Goal: Task Accomplishment & Management: Complete application form

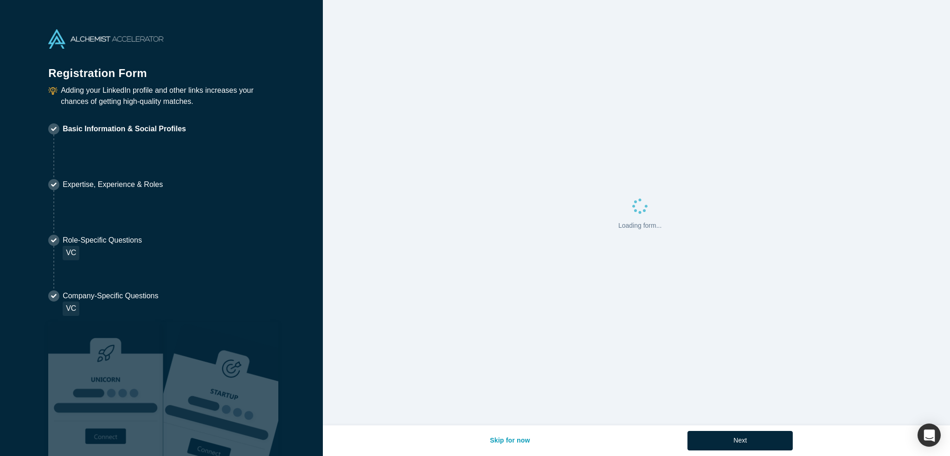
select select "US"
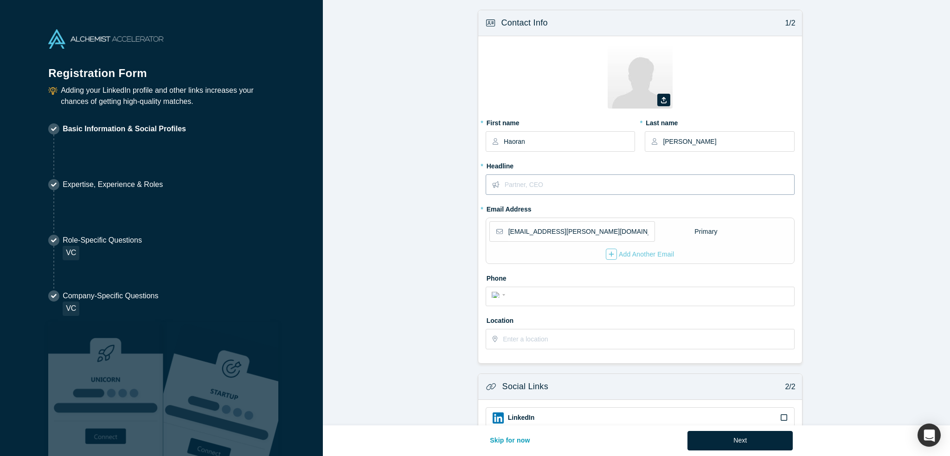
click at [544, 185] on input "text" at bounding box center [649, 184] width 289 height 19
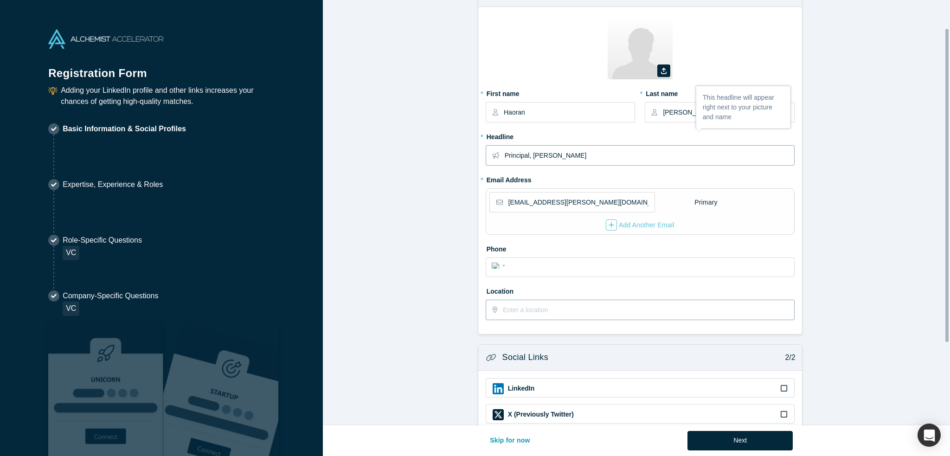
scroll to position [49, 0]
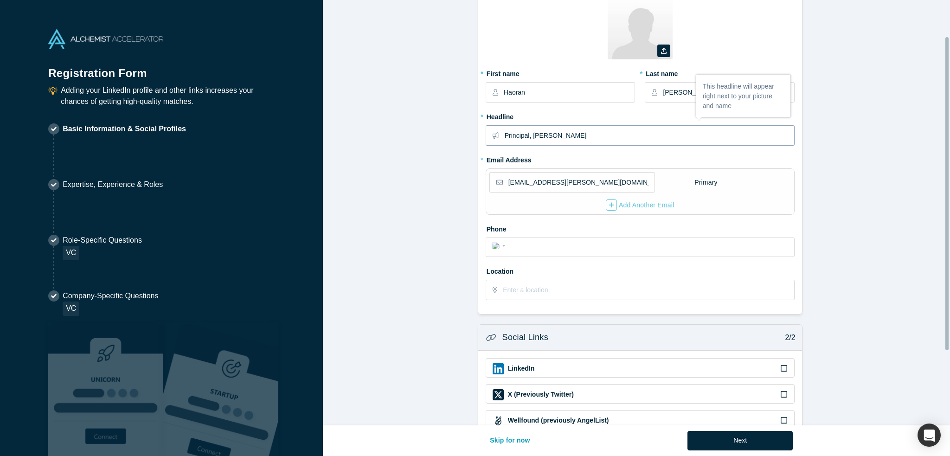
type input "Principal, [PERSON_NAME]"
click at [421, 291] on form "Contact Info 1/2 Zoom Save Remove Upload New * First name Haoran * Last name [P…" at bounding box center [640, 238] width 634 height 555
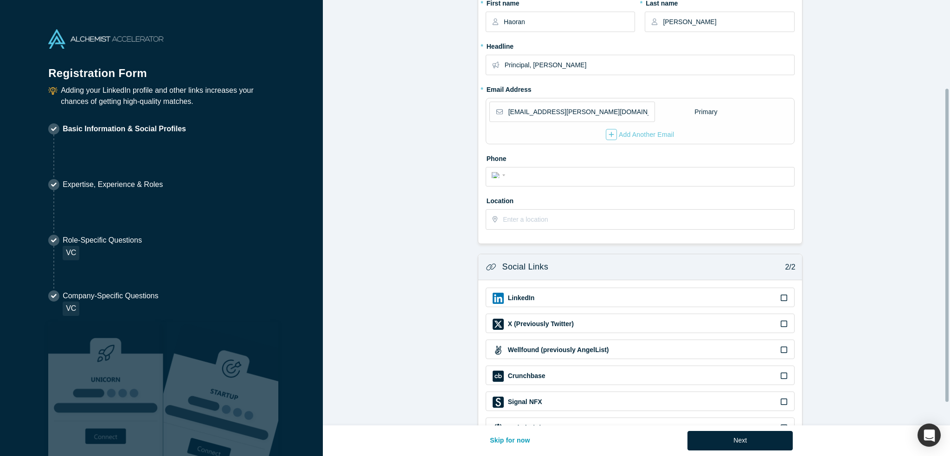
click at [781, 295] on icon at bounding box center [784, 297] width 6 height 7
click at [0, 0] on input "checkbox" at bounding box center [0, 0] width 0 height 0
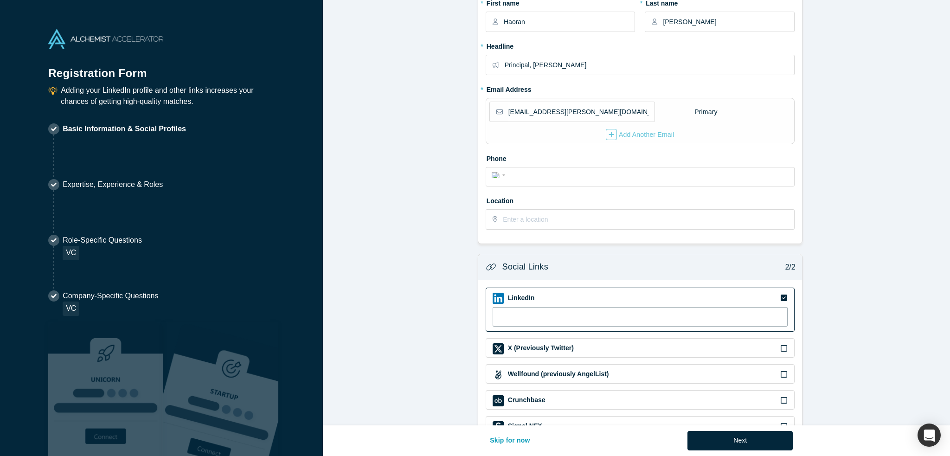
click at [515, 319] on input at bounding box center [640, 316] width 295 height 19
paste input "[URL][DOMAIN_NAME]"
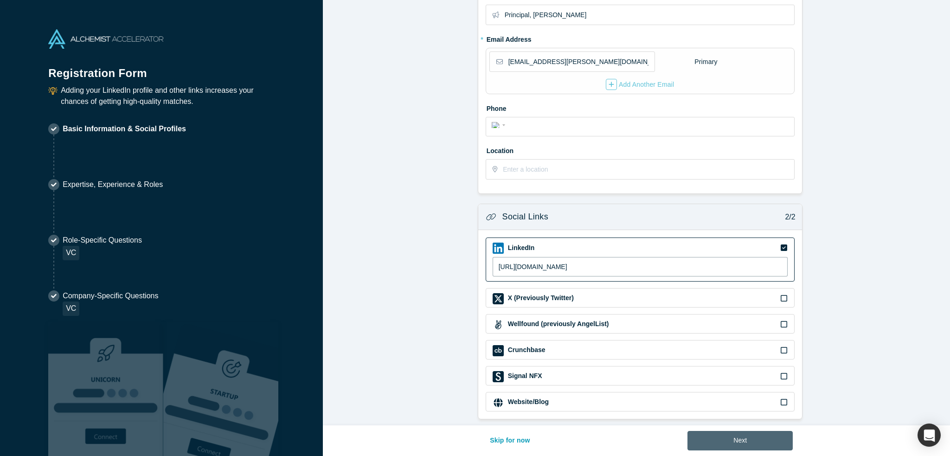
type input "[URL][DOMAIN_NAME]"
click at [743, 442] on button "Next" at bounding box center [740, 440] width 105 height 19
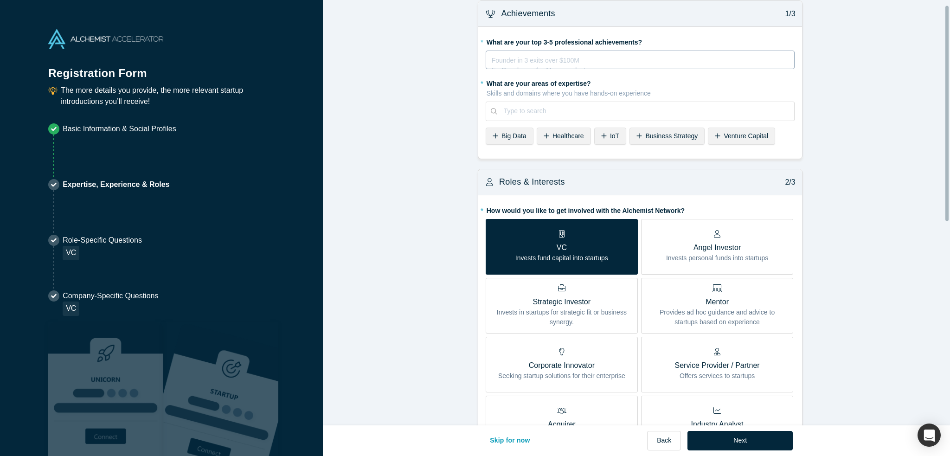
scroll to position [9, 0]
click at [505, 65] on div "Founder in 3 exits over $100M Ex-Googler on the Maps product Ultramarathoner fo…" at bounding box center [640, 63] width 297 height 19
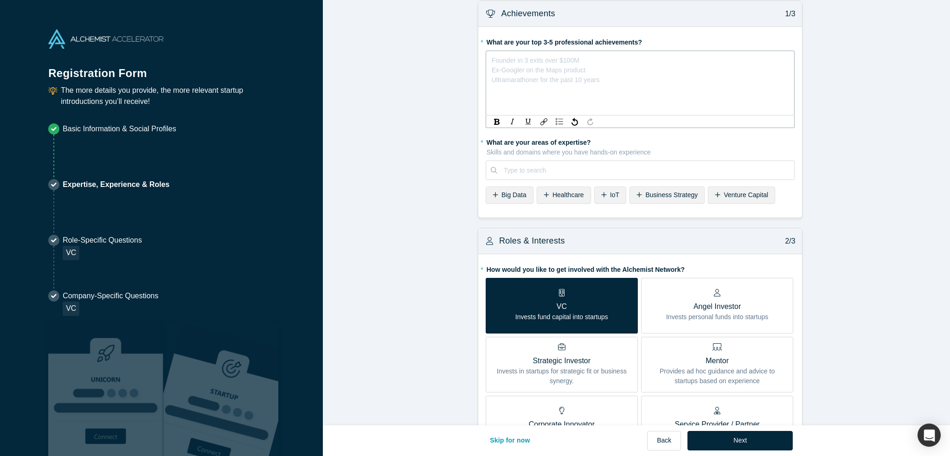
click at [662, 200] on form "Achievements 1/3 * What are your top 3-5 professional achievements? Founder in …" at bounding box center [640, 438] width 634 height 876
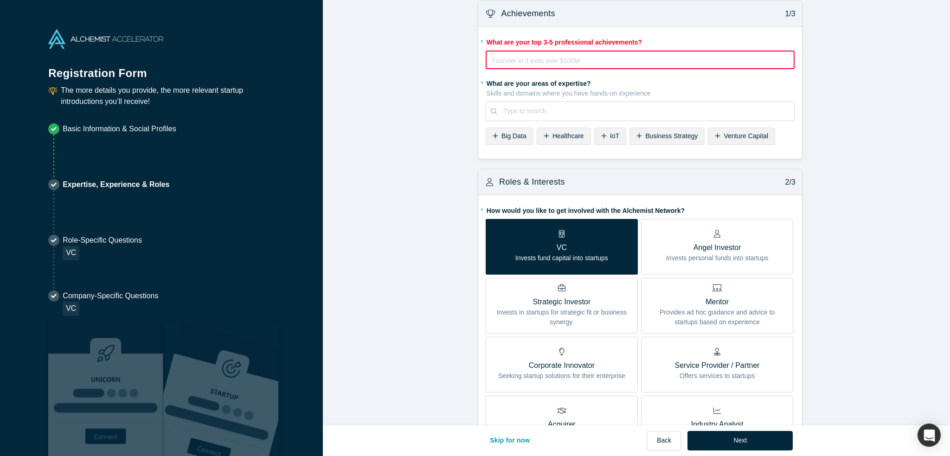
click at [550, 63] on div "rdw-editor" at bounding box center [641, 59] width 296 height 10
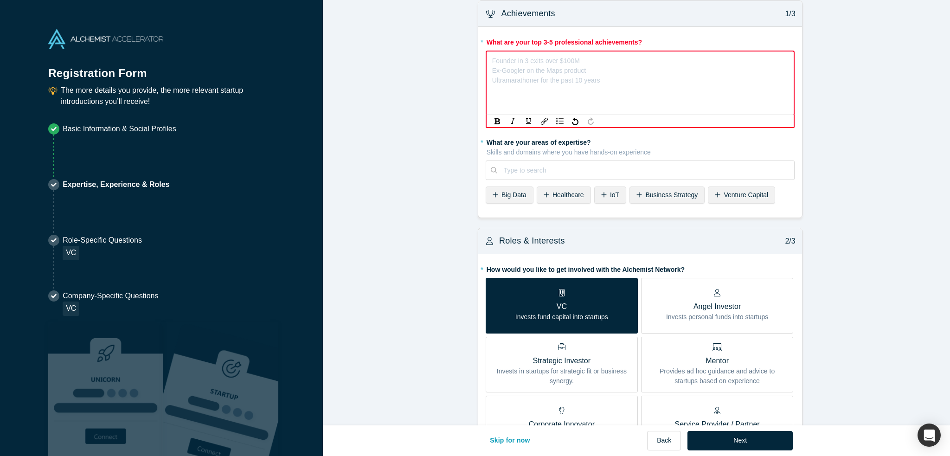
scroll to position [9, 0]
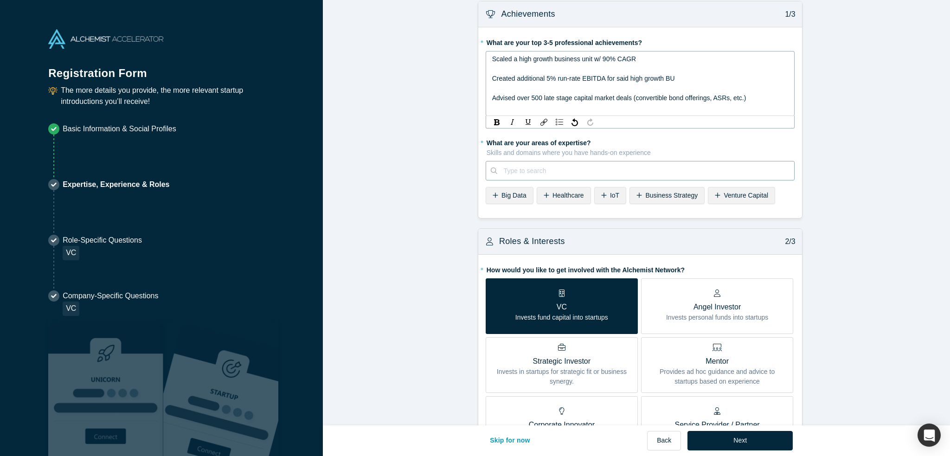
click at [518, 173] on div "Type to search" at bounding box center [640, 170] width 309 height 19
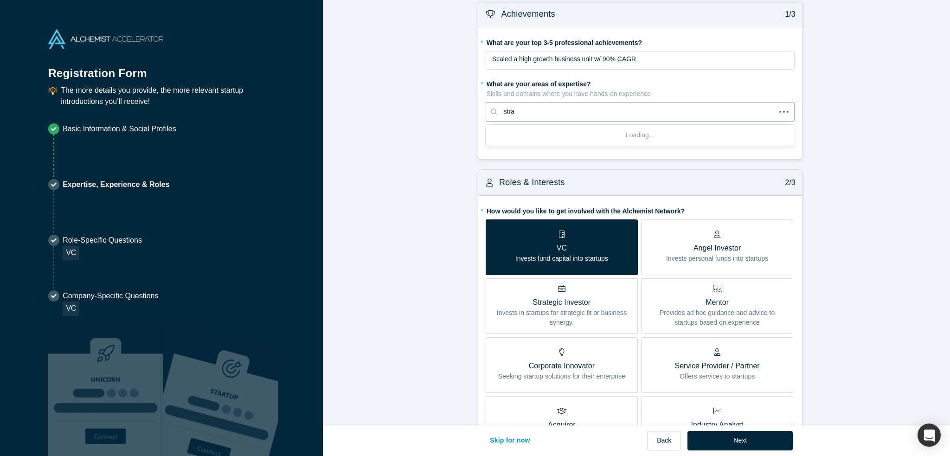
type input "strat"
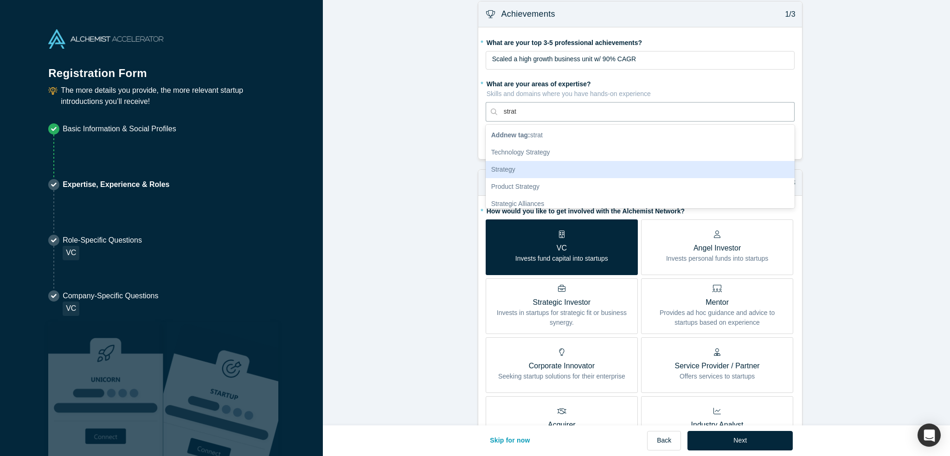
click at [527, 167] on div "Strategy" at bounding box center [640, 169] width 309 height 17
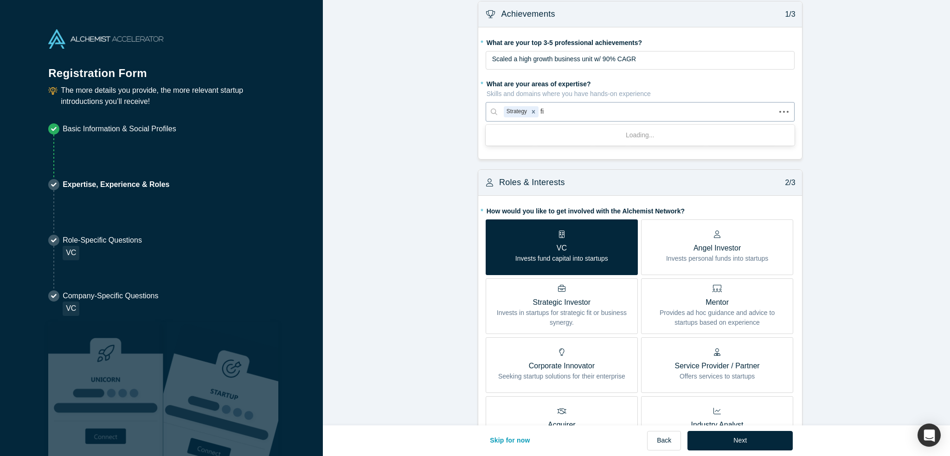
type input "f"
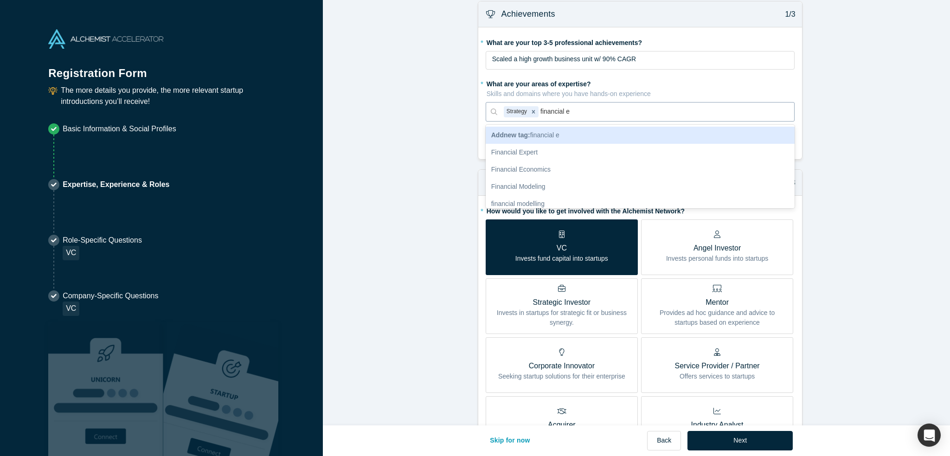
type input "financial en"
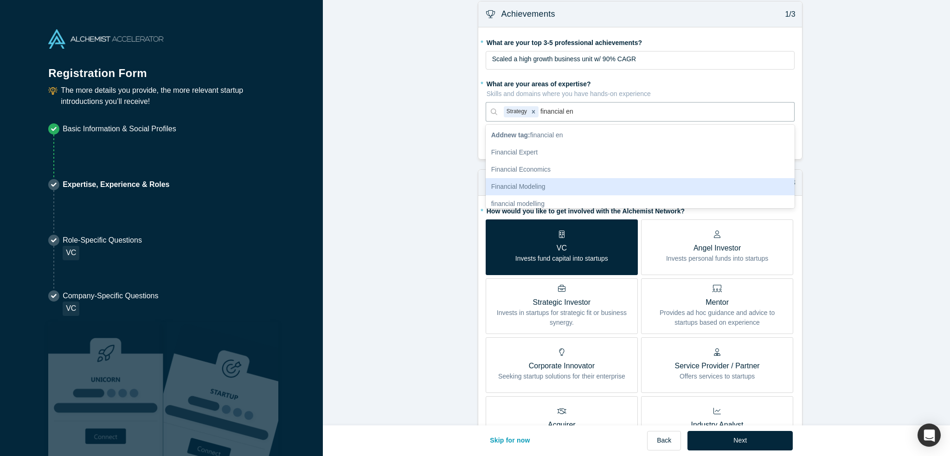
click at [553, 188] on div "Financial Modeling" at bounding box center [640, 186] width 309 height 17
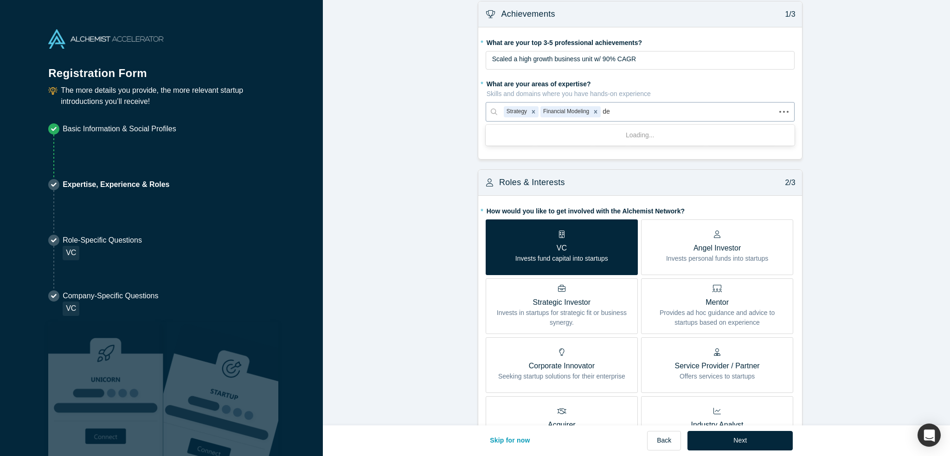
type input "d"
type input "capital stru"
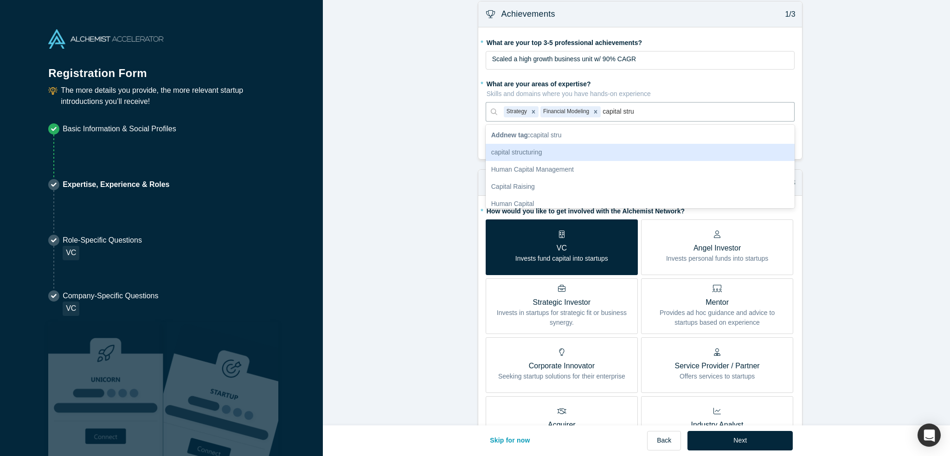
click at [590, 155] on div "capital structuring" at bounding box center [640, 152] width 309 height 17
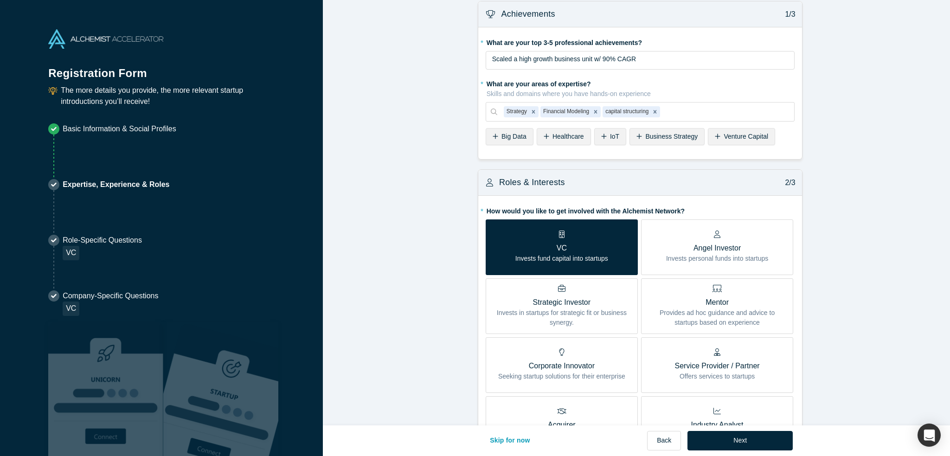
click at [630, 136] on div "Business Strategy" at bounding box center [667, 136] width 75 height 17
click at [630, 135] on div "Venture Capital" at bounding box center [663, 136] width 67 height 17
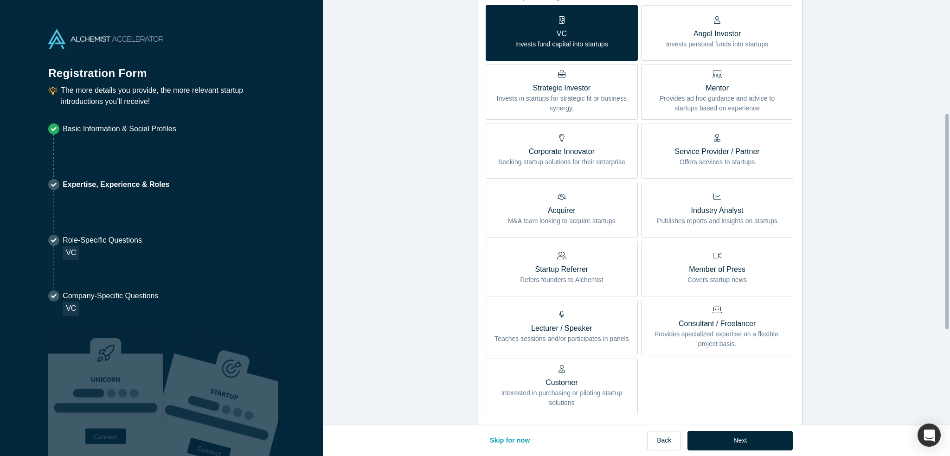
scroll to position [224, 0]
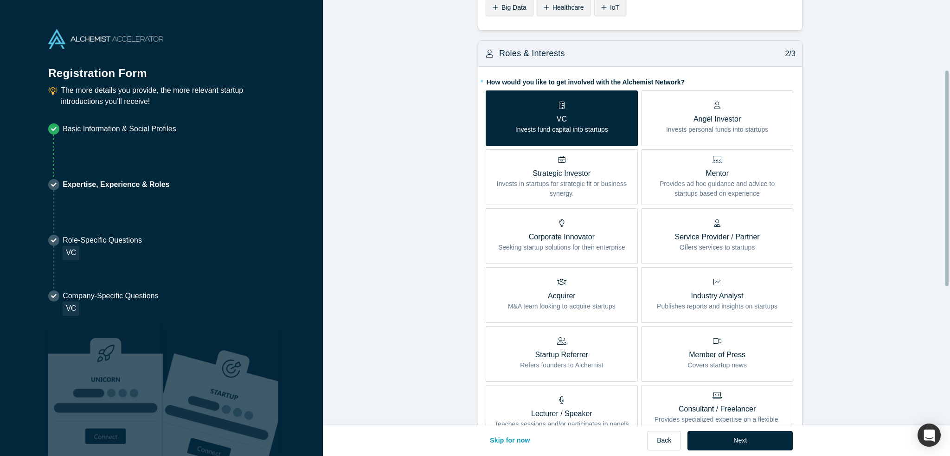
click at [451, 232] on form "Achievements 1/3 * What are your top 3-5 professional achievements? Scaled a hi…" at bounding box center [640, 280] width 634 height 817
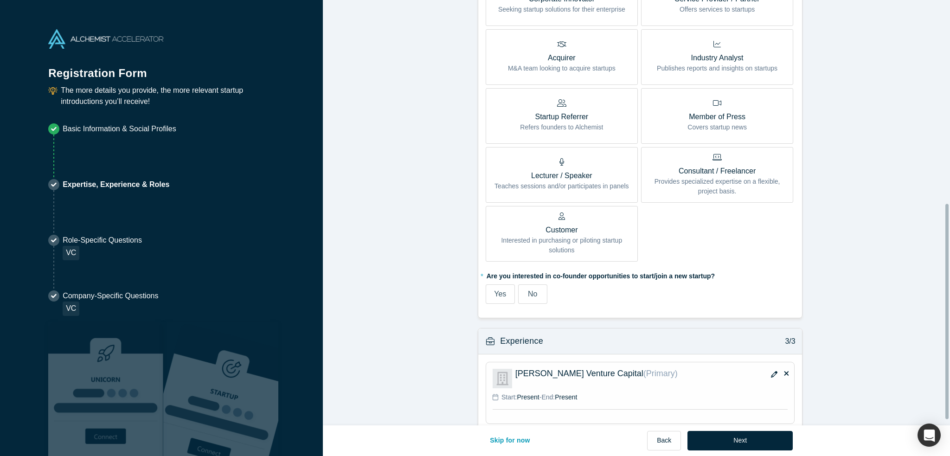
scroll to position [412, 0]
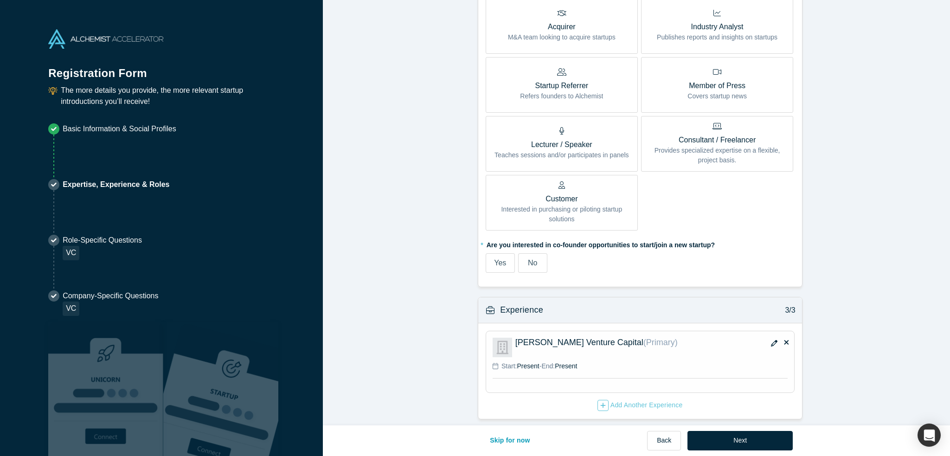
click at [771, 340] on icon "button" at bounding box center [774, 343] width 6 height 6
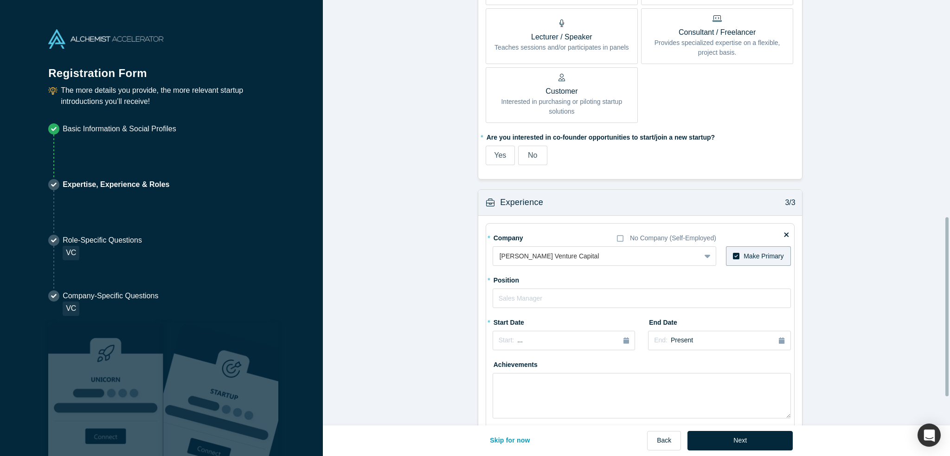
scroll to position [520, 0]
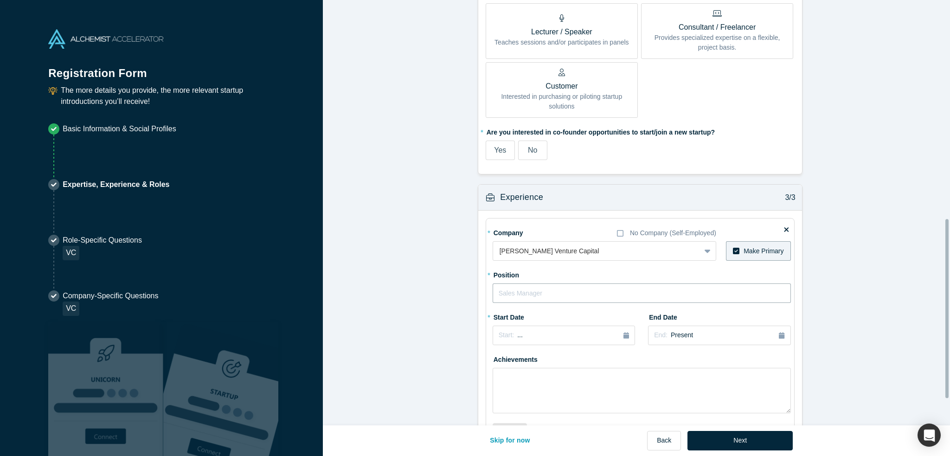
click at [559, 296] on input "text" at bounding box center [642, 293] width 298 height 19
type input "Principal"
click at [586, 334] on div "Start: ..." at bounding box center [564, 335] width 130 height 10
click at [507, 403] on div "[DATE]" at bounding box center [512, 404] width 30 height 10
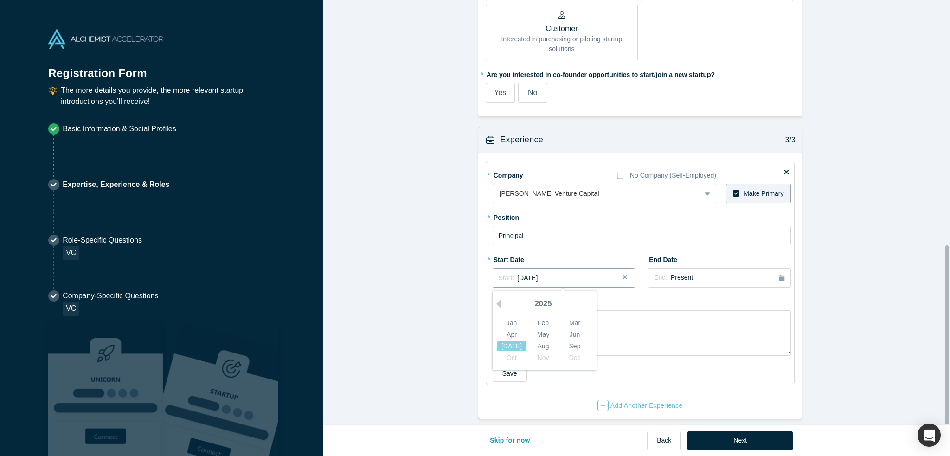
click at [534, 274] on span "[DATE]" at bounding box center [527, 277] width 20 height 7
click at [512, 343] on div "[DATE]" at bounding box center [512, 347] width 30 height 10
click at [512, 343] on textarea at bounding box center [642, 332] width 298 height 45
click at [548, 273] on div "Start: [DATE]" at bounding box center [564, 278] width 130 height 10
click at [509, 342] on div "[DATE]" at bounding box center [512, 347] width 30 height 10
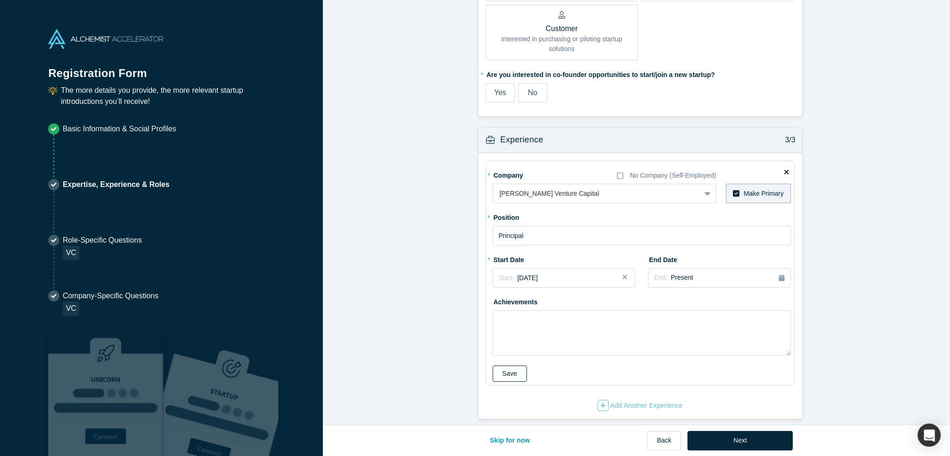
click at [505, 366] on button "Save" at bounding box center [510, 374] width 34 height 16
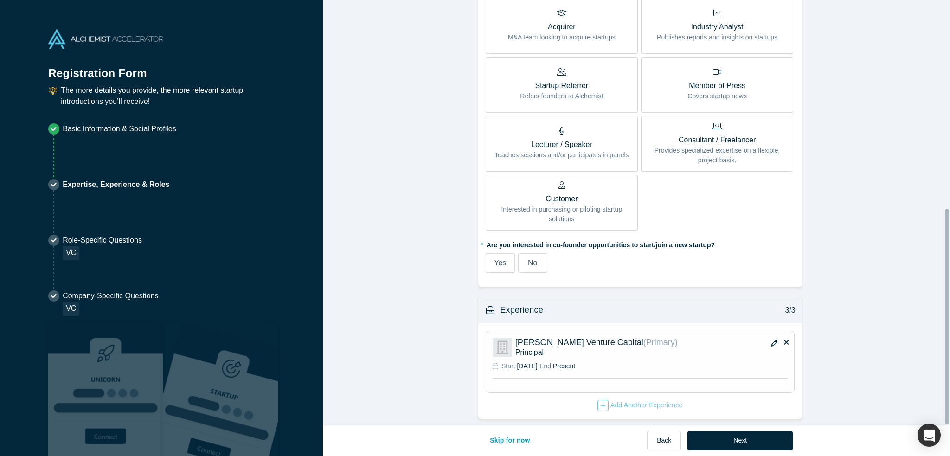
click at [623, 402] on div "Add Another Experience" at bounding box center [640, 405] width 85 height 11
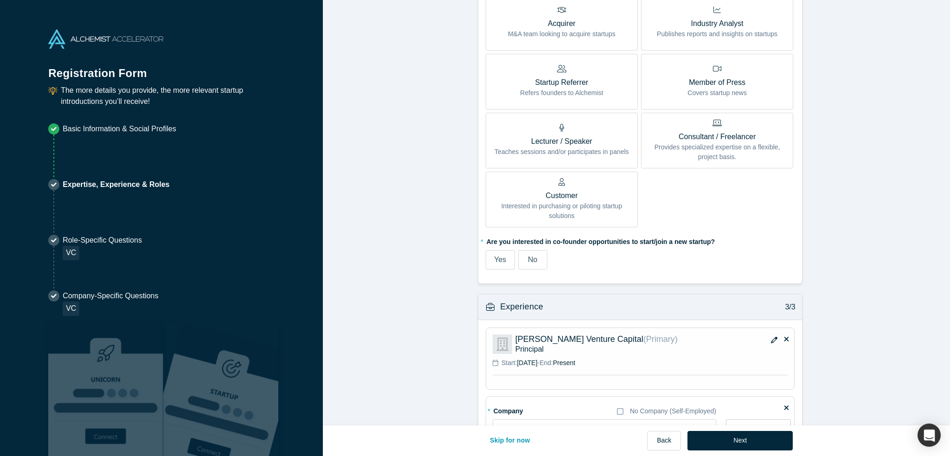
scroll to position [498, 0]
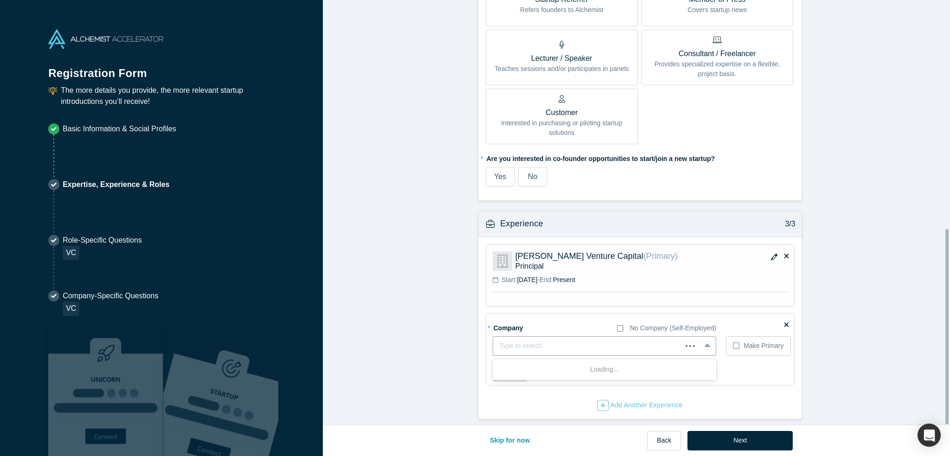
click at [588, 341] on div at bounding box center [588, 346] width 176 height 12
type input "iron mountain"
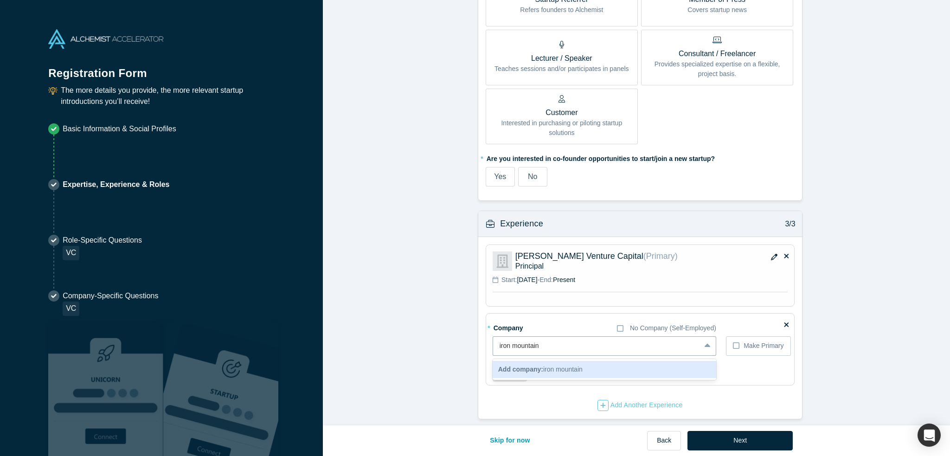
click at [535, 369] on div "Add company: iron mountain" at bounding box center [605, 369] width 224 height 17
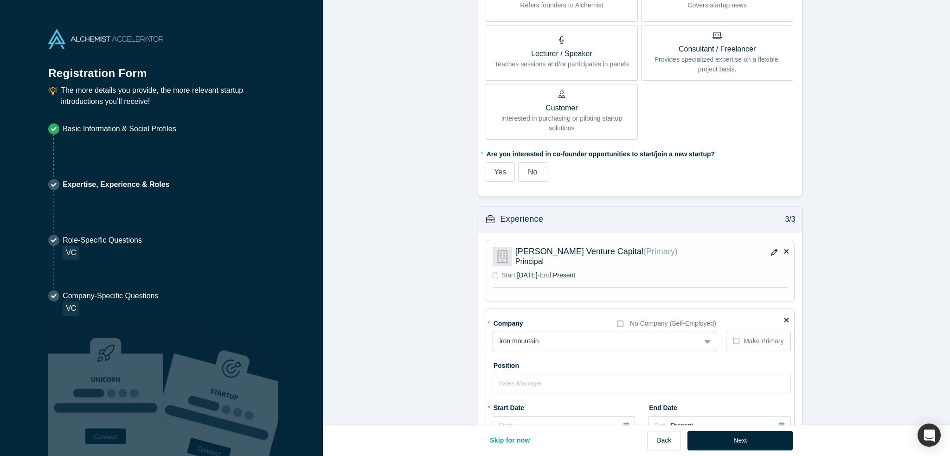
scroll to position [512, 0]
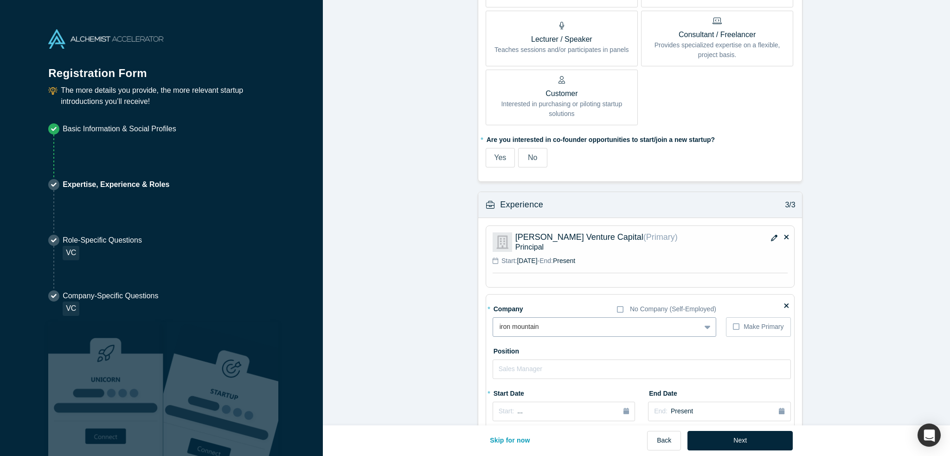
click at [547, 337] on div "* Company No Company (Self-Employed) option iron mountain, selected. iron mount…" at bounding box center [642, 408] width 298 height 214
drag, startPoint x: 555, startPoint y: 333, endPoint x: 523, endPoint y: 326, distance: 32.3
click at [523, 326] on div "iron mountain" at bounding box center [596, 326] width 207 height 15
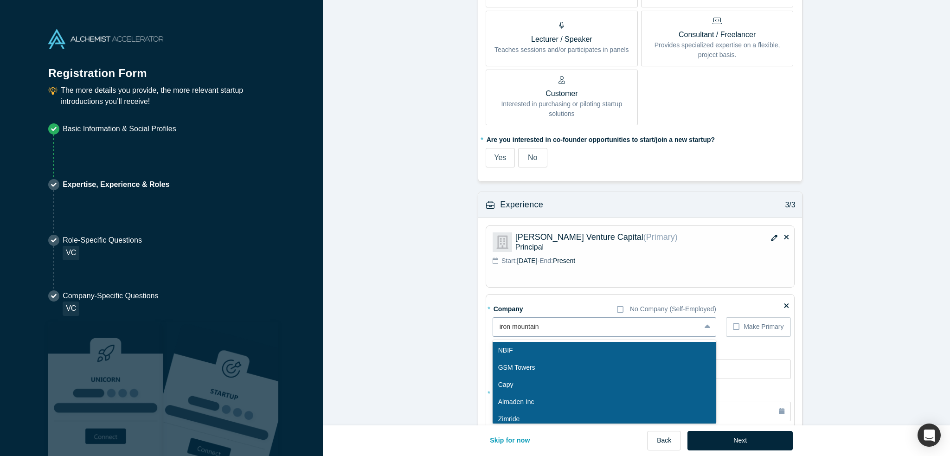
drag, startPoint x: 541, startPoint y: 326, endPoint x: 497, endPoint y: 326, distance: 43.2
click at [500, 326] on div at bounding box center [597, 327] width 194 height 12
click at [659, 325] on div at bounding box center [597, 327] width 194 height 12
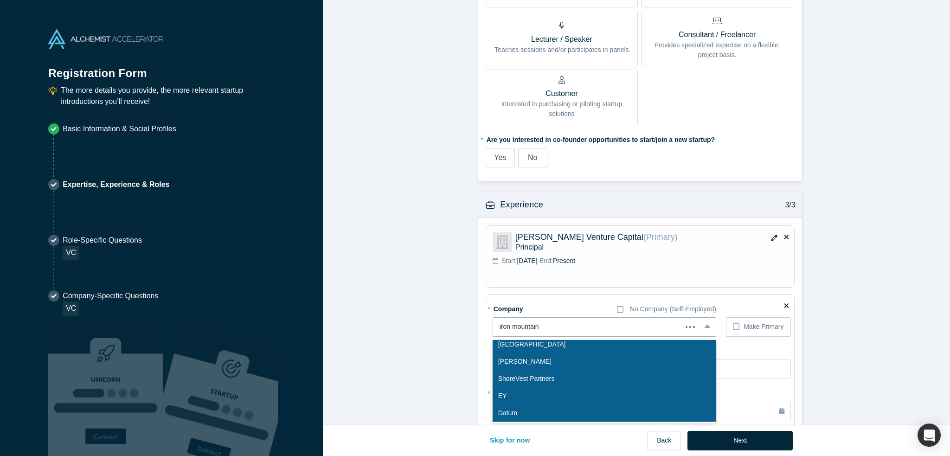
scroll to position [92, 0]
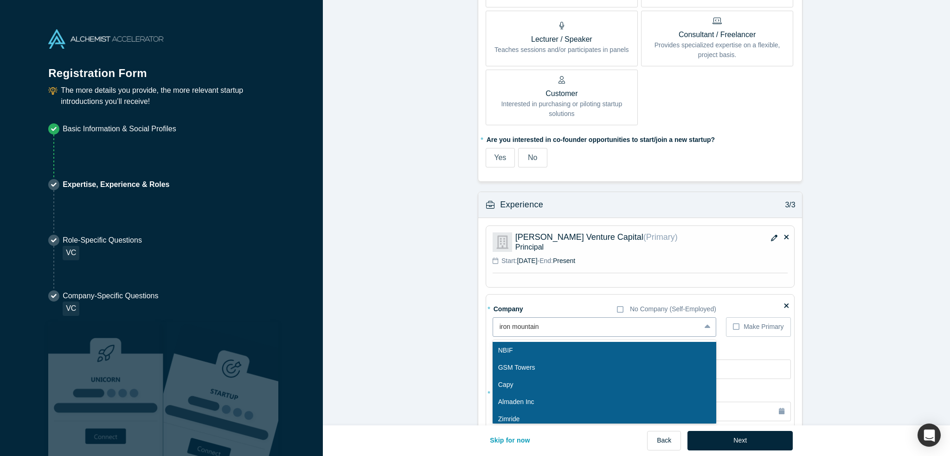
click at [522, 327] on div at bounding box center [597, 327] width 194 height 12
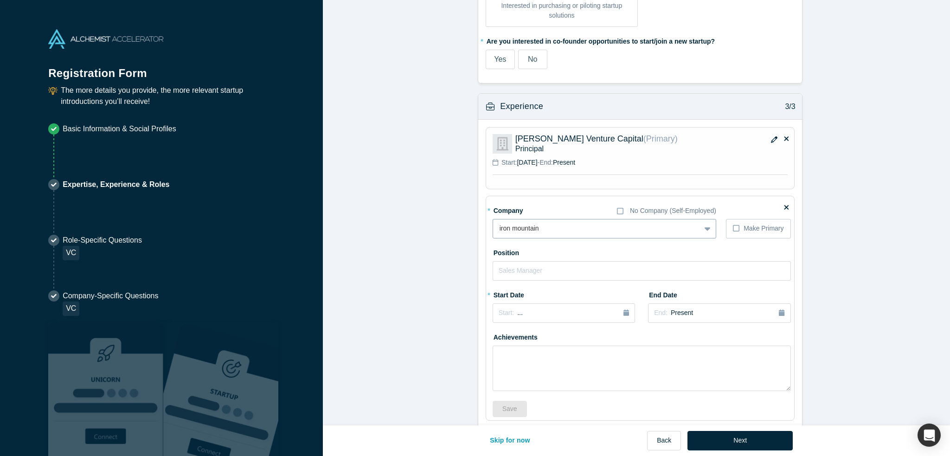
scroll to position [611, 0]
click at [520, 271] on input "text" at bounding box center [642, 270] width 298 height 19
type input "Strategic finance senior manager"
click at [624, 314] on icon "button" at bounding box center [627, 313] width 6 height 6
click at [497, 335] on button "Previous Year" at bounding box center [496, 339] width 9 height 9
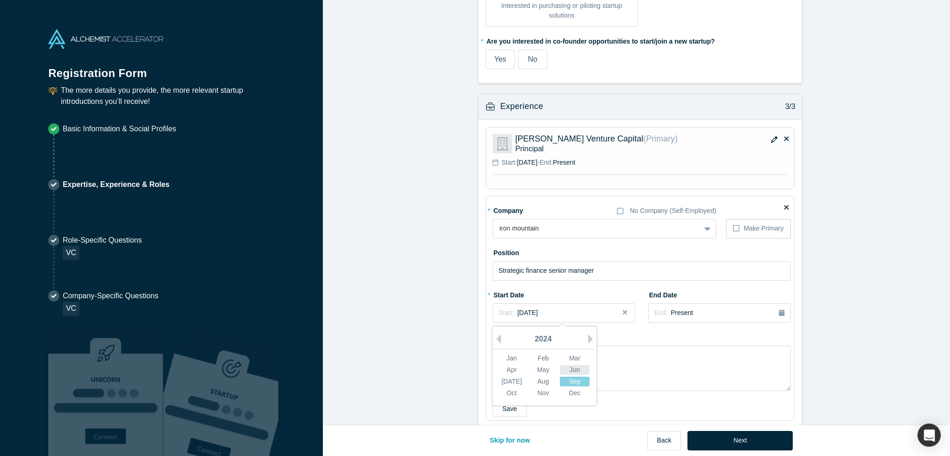
click at [564, 368] on div "Jun" at bounding box center [575, 370] width 30 height 10
click at [698, 313] on div "End: Present" at bounding box center [719, 313] width 130 height 10
click at [704, 378] on div "[DATE]" at bounding box center [707, 381] width 30 height 10
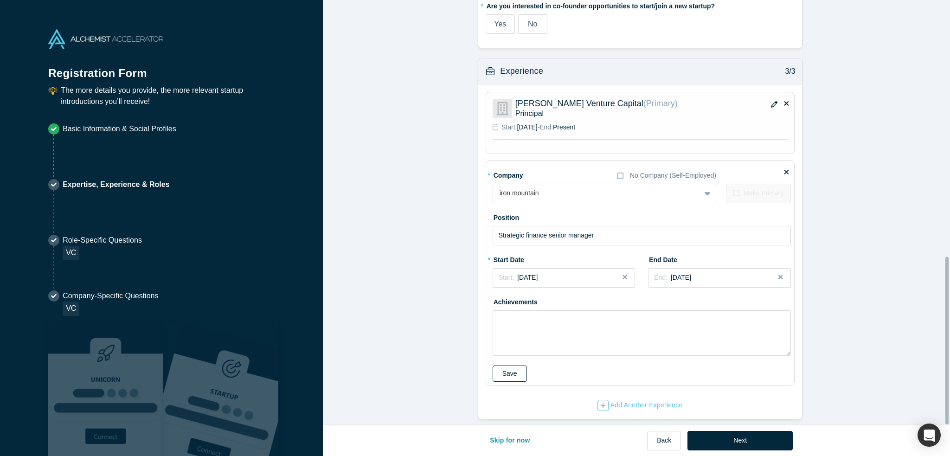
click at [505, 366] on button "Save" at bounding box center [510, 374] width 34 height 16
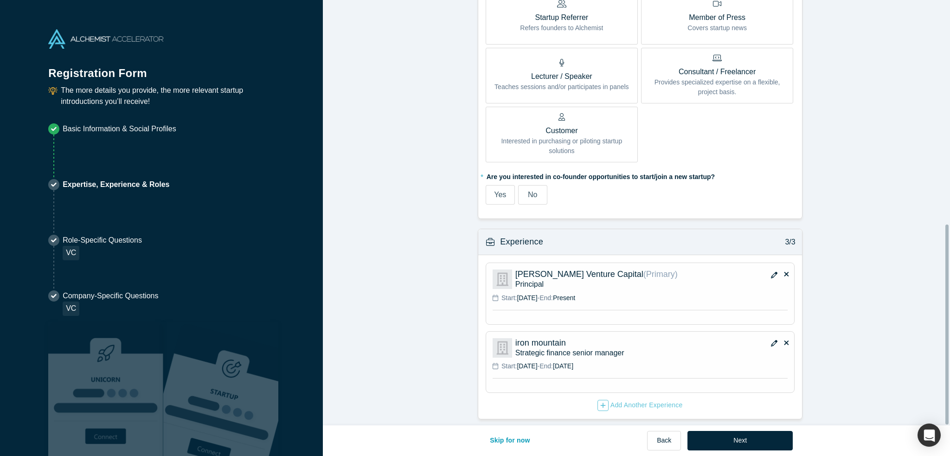
scroll to position [479, 0]
click at [623, 405] on div "Add Another Experience" at bounding box center [640, 405] width 85 height 11
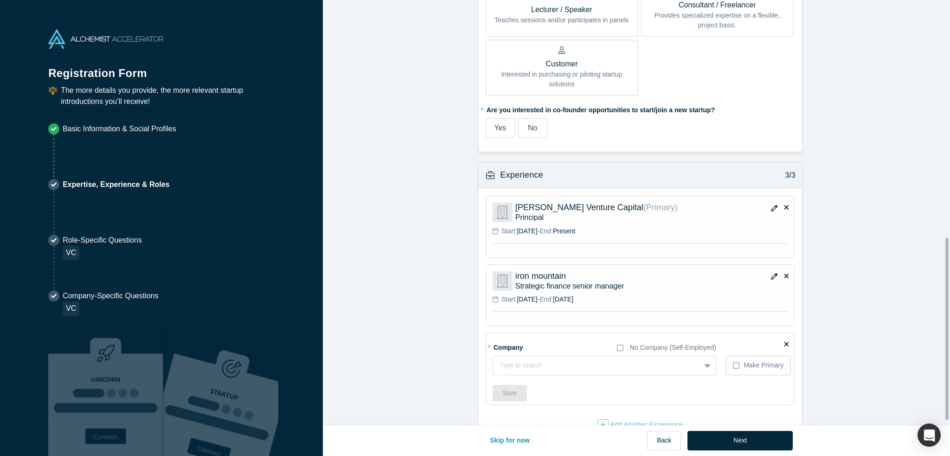
scroll to position [566, 0]
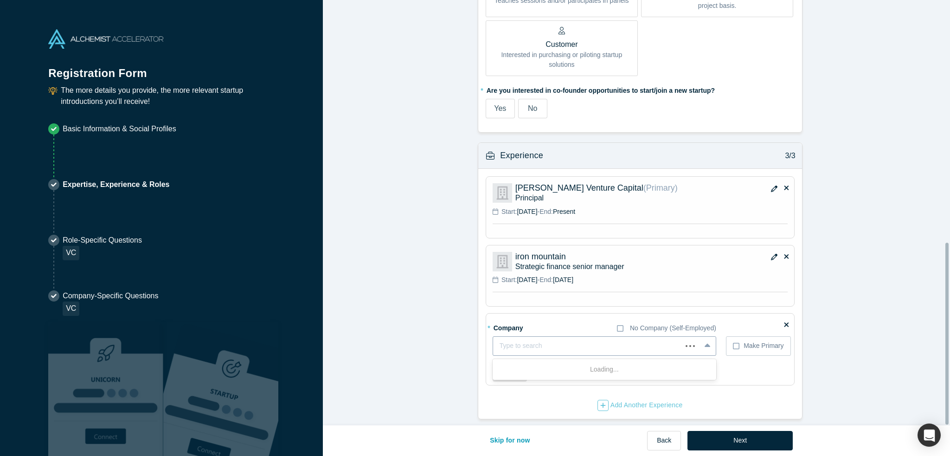
click at [573, 340] on div at bounding box center [588, 346] width 176 height 12
type input "EY"
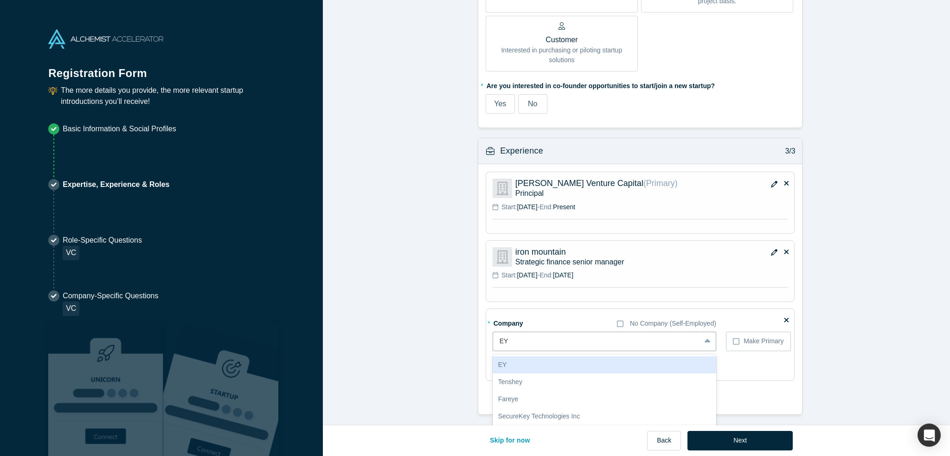
click at [544, 367] on div "EY" at bounding box center [605, 364] width 224 height 17
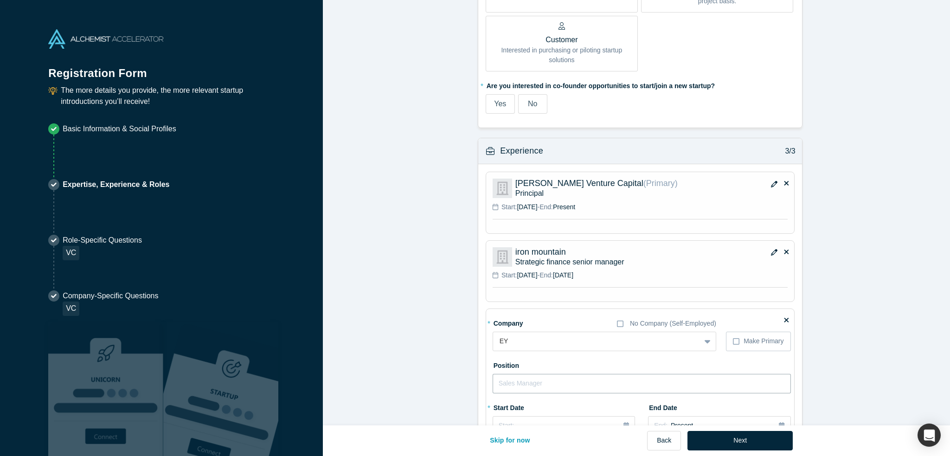
click at [641, 377] on input "text" at bounding box center [642, 383] width 298 height 19
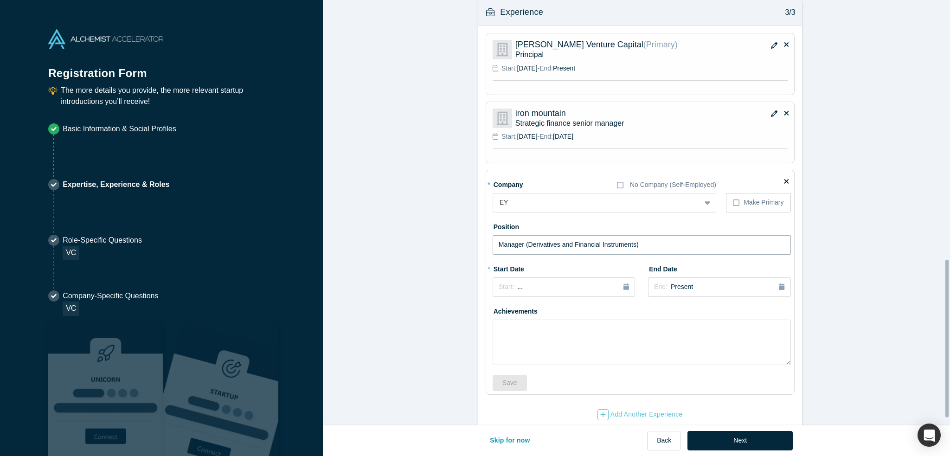
scroll to position [707, 0]
type input "Manager (Derivatives and Financial Instruments)"
click at [595, 289] on button "Start: ..." at bounding box center [564, 285] width 142 height 19
click at [496, 311] on button "Previous Year" at bounding box center [496, 311] width 9 height 9
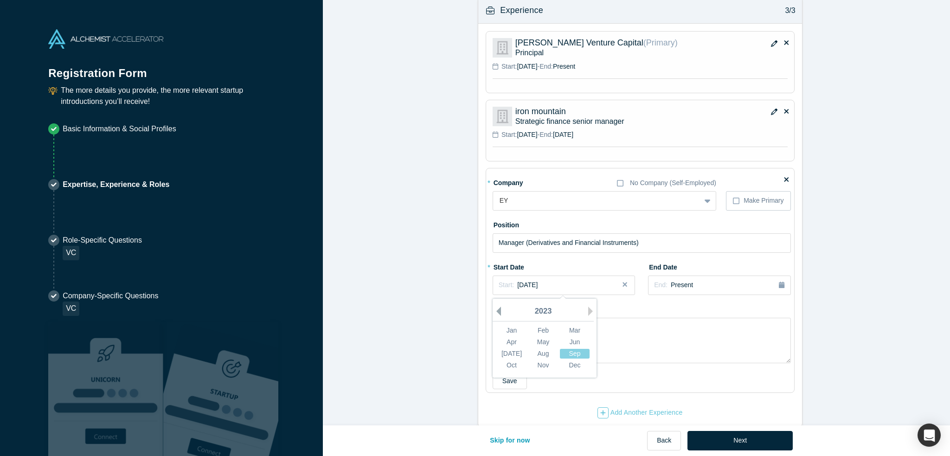
click at [496, 311] on button "Previous Year" at bounding box center [496, 311] width 9 height 9
click at [588, 308] on button "Next Year" at bounding box center [592, 311] width 9 height 9
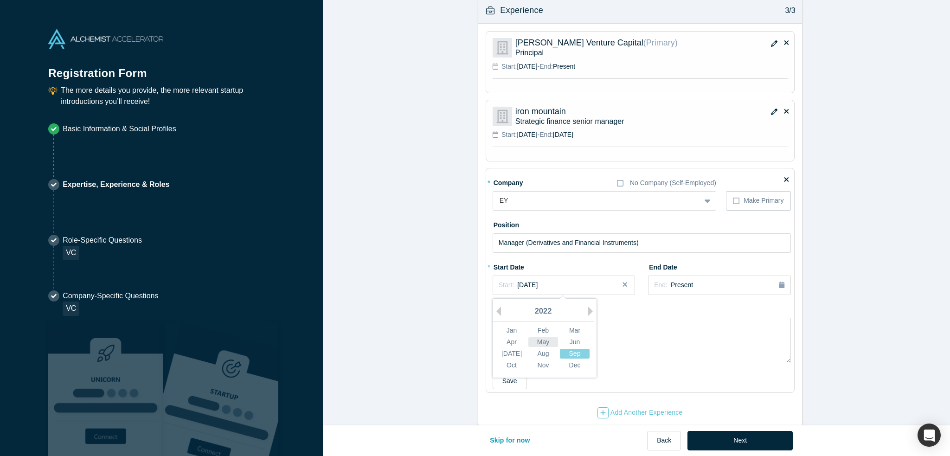
click at [539, 339] on div "May" at bounding box center [544, 342] width 30 height 10
click at [691, 285] on div "End: Present" at bounding box center [719, 285] width 130 height 10
click at [692, 309] on div "2025" at bounding box center [738, 311] width 101 height 19
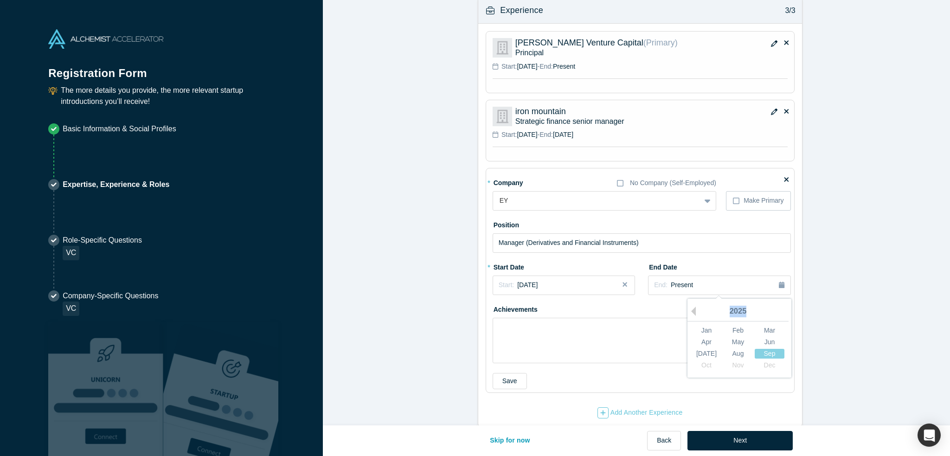
click at [692, 309] on div "2025" at bounding box center [738, 311] width 101 height 19
click at [691, 311] on button "Previous Year" at bounding box center [691, 311] width 9 height 9
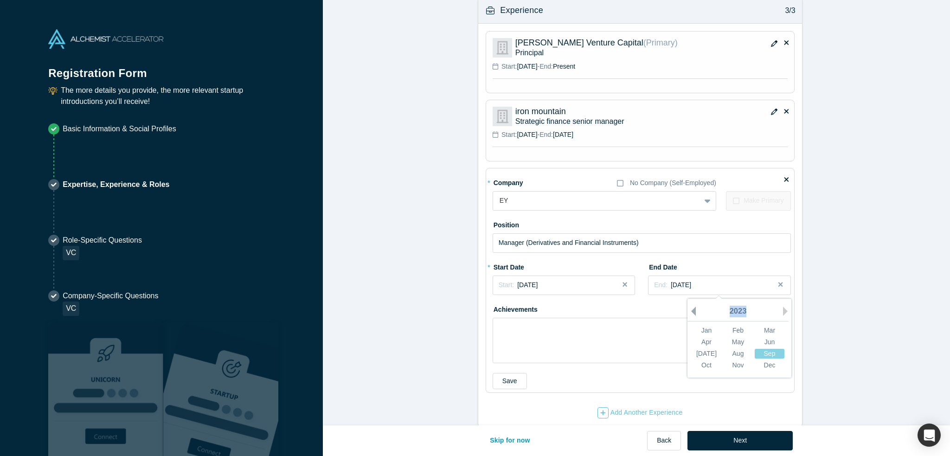
click at [691, 311] on button "Previous Year" at bounding box center [691, 311] width 9 height 9
click at [731, 337] on div "May" at bounding box center [739, 342] width 30 height 10
click at [503, 380] on button "Save" at bounding box center [510, 381] width 34 height 16
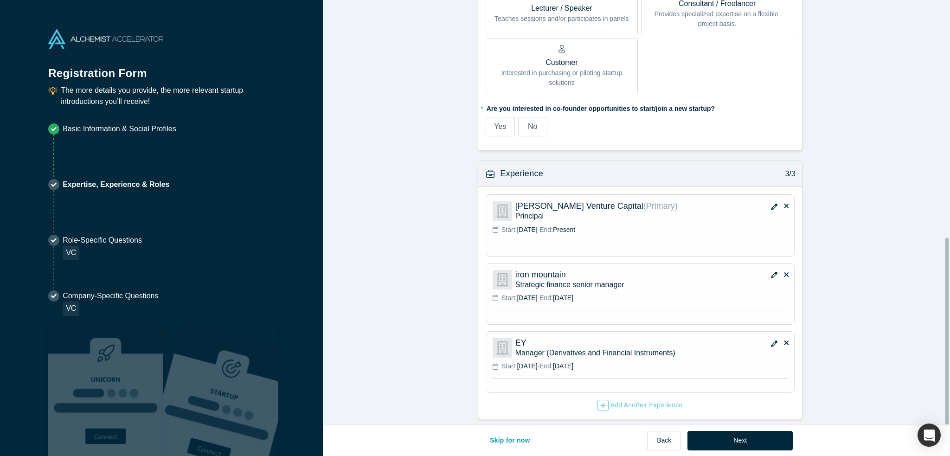
scroll to position [547, 0]
click at [629, 407] on div "* Company No Company (Self-Employed) [PERSON_NAME] Venture Capital To pick up a…" at bounding box center [640, 303] width 324 height 232
click at [630, 403] on div "Add Another Experience" at bounding box center [640, 405] width 85 height 11
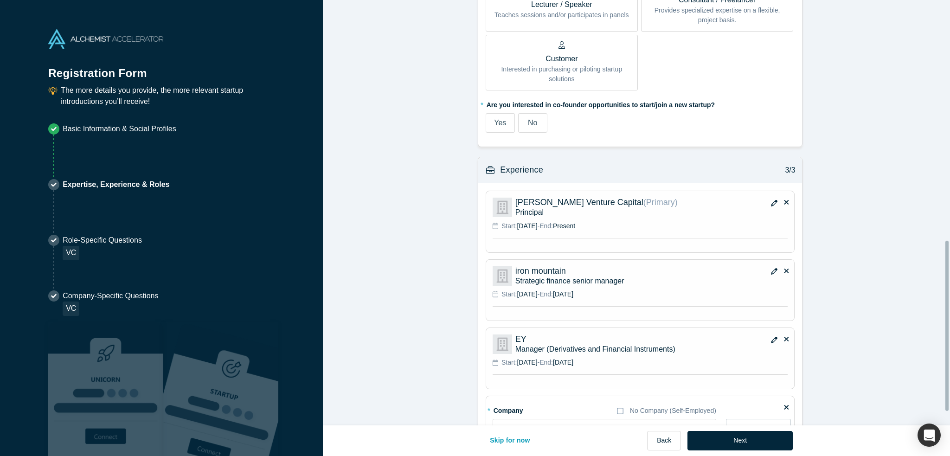
scroll to position [626, 0]
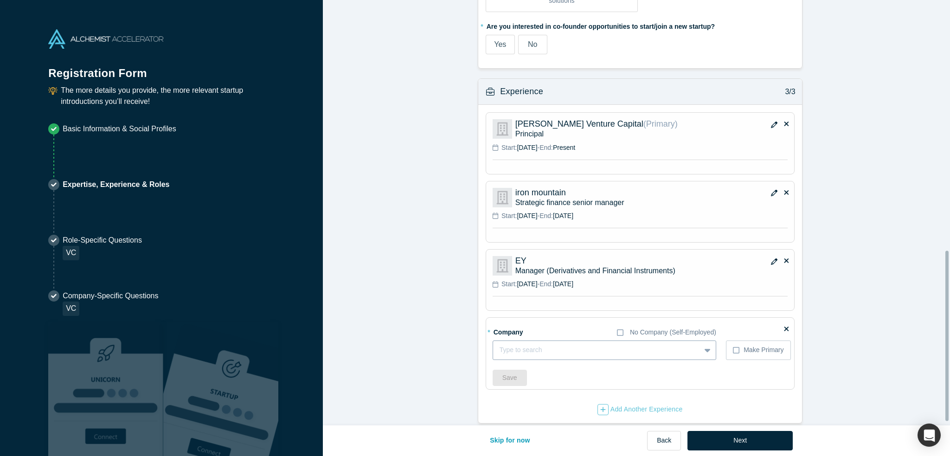
click at [545, 354] on div at bounding box center [597, 350] width 194 height 12
type input "EY"
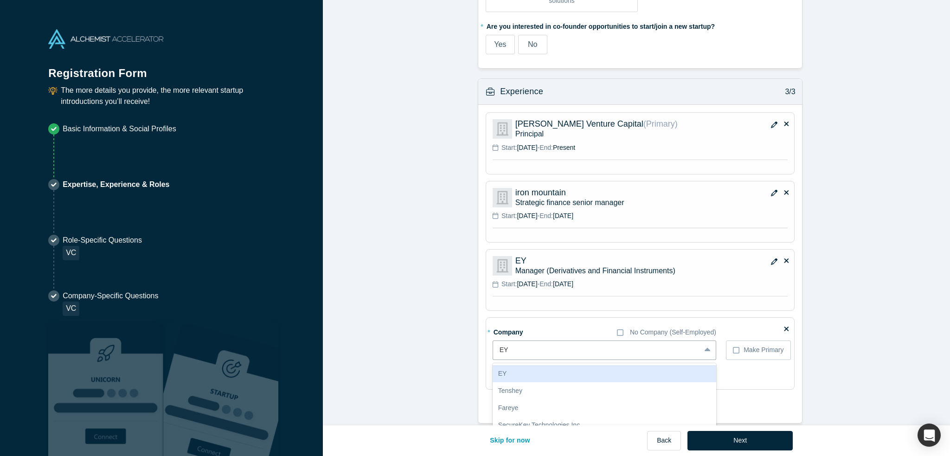
click at [549, 371] on div "EY" at bounding box center [605, 373] width 224 height 17
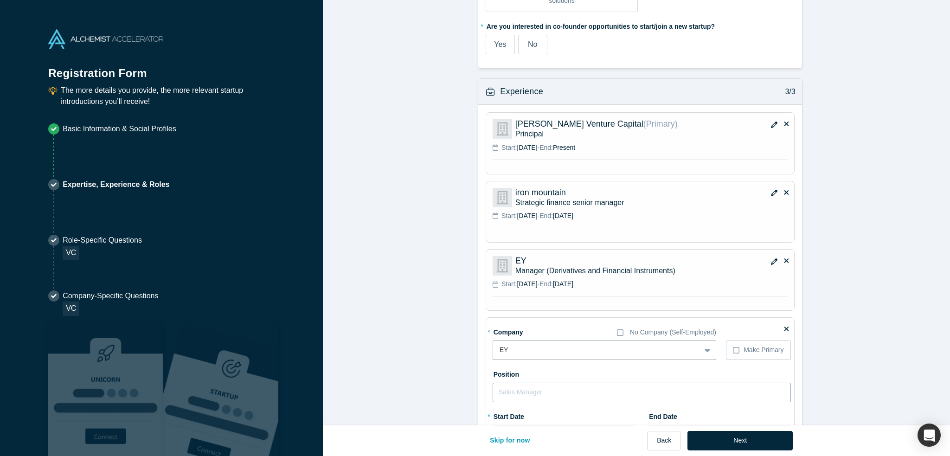
scroll to position [765, 0]
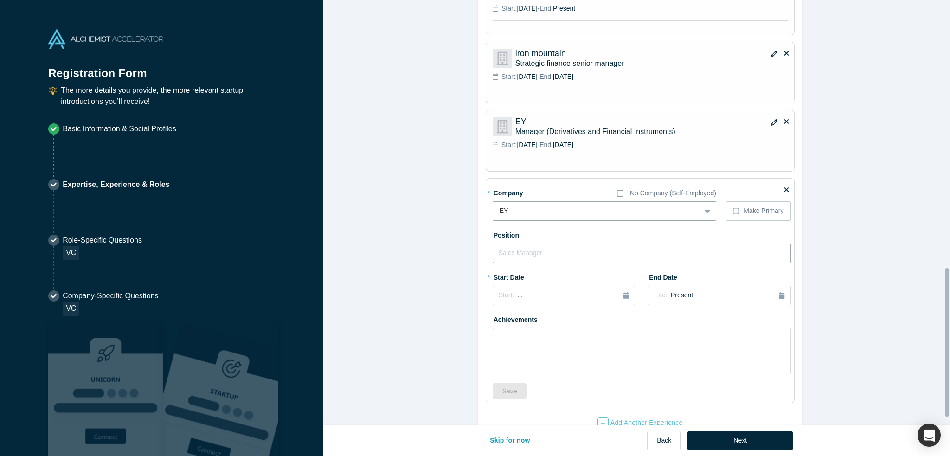
click at [555, 252] on input "text" at bounding box center [642, 253] width 298 height 19
type input "Senior Consultant"
click at [568, 292] on div "Start: ..." at bounding box center [564, 296] width 130 height 10
click at [494, 320] on button "Previous Year" at bounding box center [496, 321] width 9 height 9
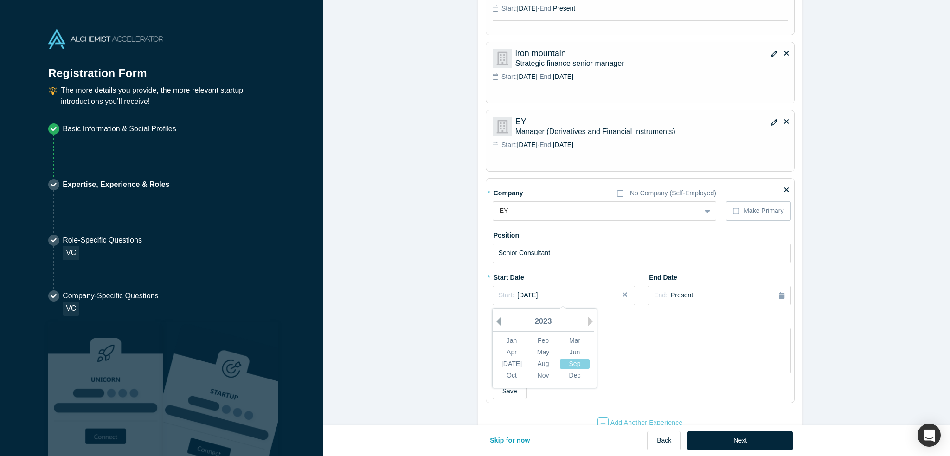
click at [494, 320] on button "Previous Year" at bounding box center [496, 321] width 9 height 9
click at [771, 121] on icon "button" at bounding box center [774, 122] width 6 height 6
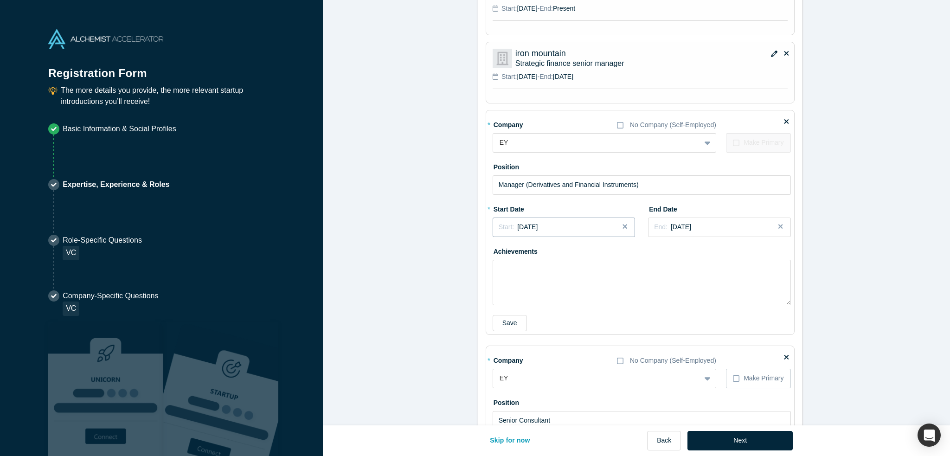
click at [578, 225] on div "Start: [DATE]" at bounding box center [564, 227] width 130 height 10
click at [500, 255] on div "2022" at bounding box center [543, 253] width 101 height 19
click at [496, 252] on button "Previous Year" at bounding box center [496, 253] width 9 height 9
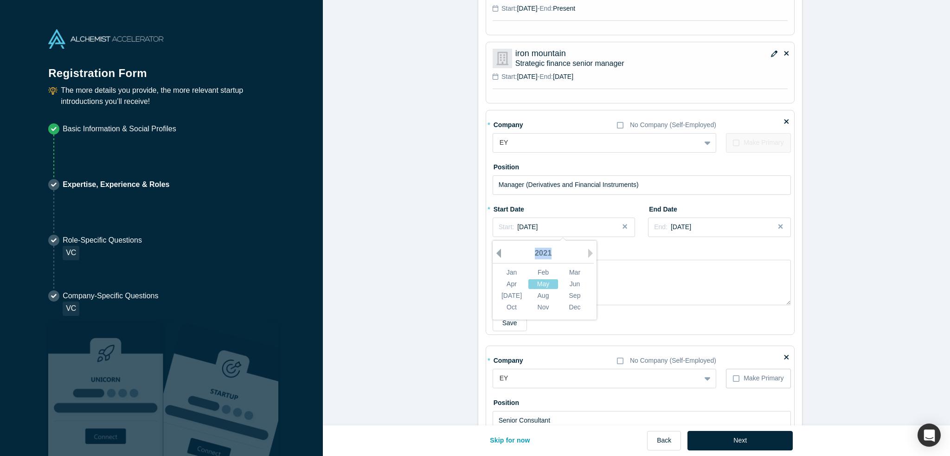
click at [496, 252] on button "Previous Year" at bounding box center [496, 253] width 9 height 9
click at [535, 283] on div "May" at bounding box center [544, 284] width 30 height 10
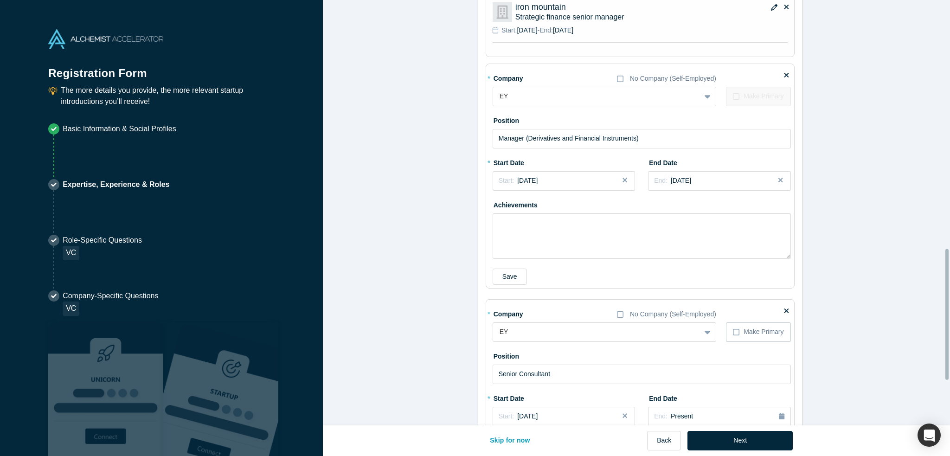
scroll to position [808, 0]
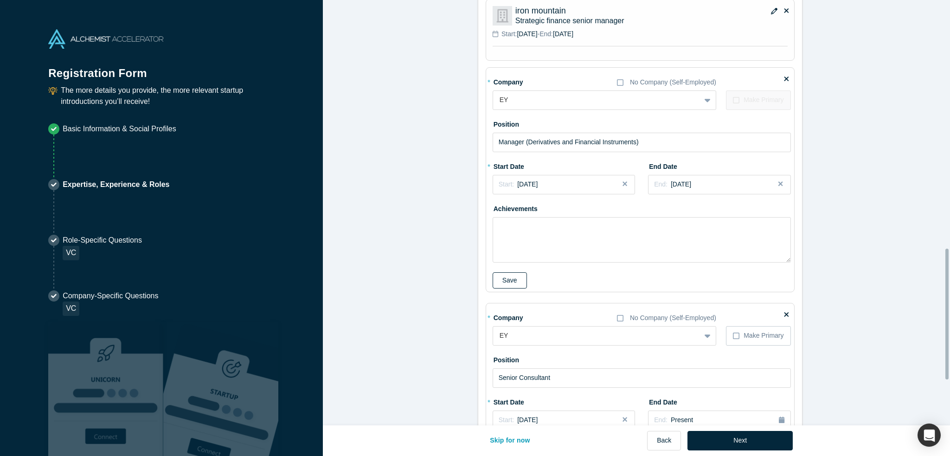
click at [504, 272] on button "Save" at bounding box center [510, 280] width 34 height 16
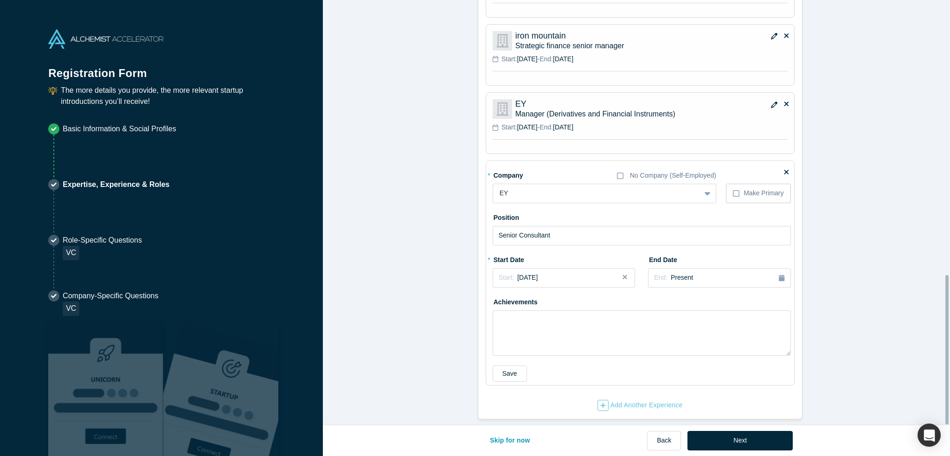
scroll to position [785, 0]
click at [562, 273] on div "Start: [DATE]" at bounding box center [564, 278] width 130 height 10
click at [499, 300] on div "2020" at bounding box center [543, 304] width 101 height 19
click at [494, 300] on button "Previous Year" at bounding box center [496, 303] width 9 height 9
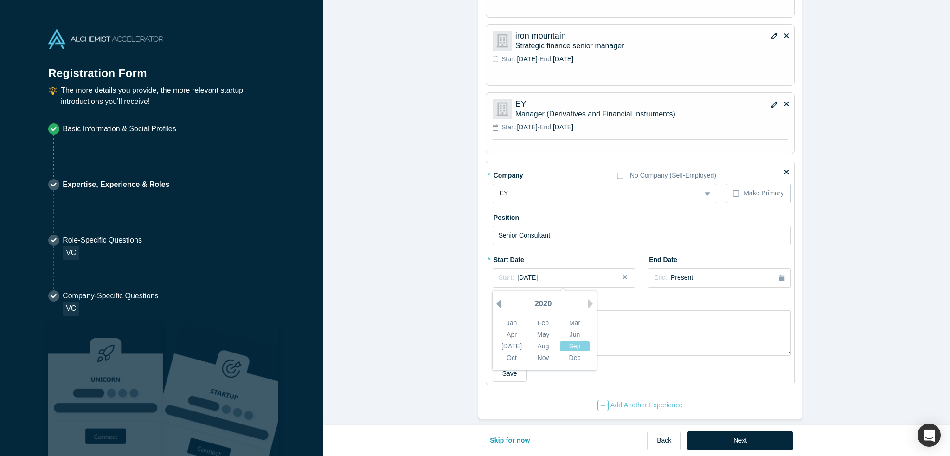
click at [494, 300] on button "Previous Year" at bounding box center [496, 303] width 9 height 9
click at [588, 299] on button "Next Year" at bounding box center [592, 303] width 9 height 9
click at [513, 320] on div "Jan" at bounding box center [512, 323] width 30 height 10
click at [555, 273] on div "Start: [DATE]" at bounding box center [564, 278] width 130 height 10
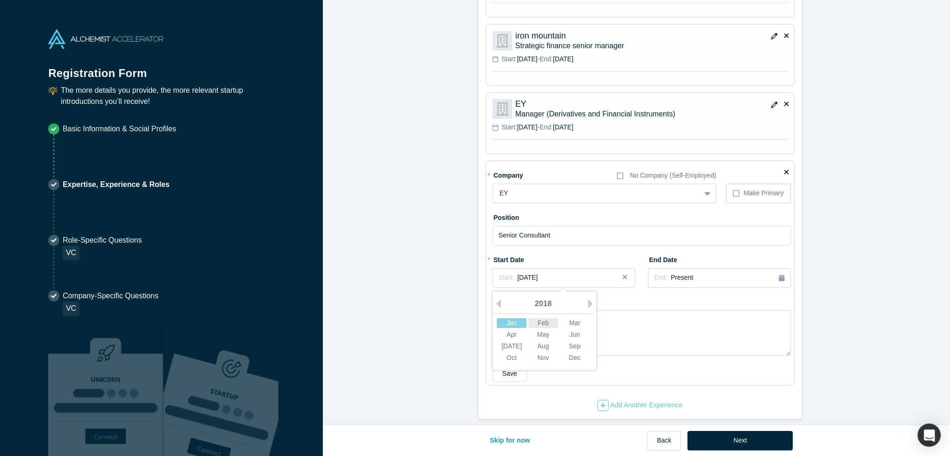
click at [540, 318] on div "Feb" at bounding box center [544, 323] width 30 height 10
click at [687, 274] on div "End: Present" at bounding box center [719, 278] width 130 height 10
click at [692, 302] on button "Previous Year" at bounding box center [691, 303] width 9 height 9
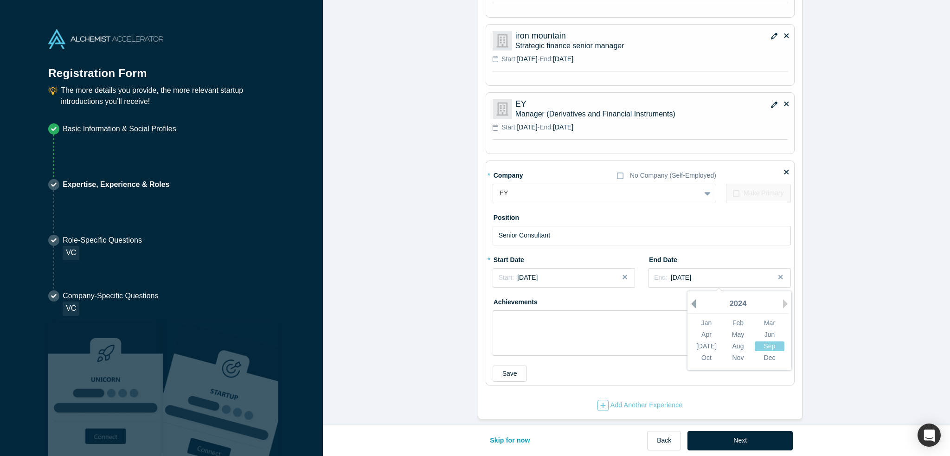
click at [692, 302] on button "Previous Year" at bounding box center [691, 303] width 9 height 9
click at [783, 299] on button "Next Year" at bounding box center [787, 303] width 9 height 9
click at [743, 332] on div "May" at bounding box center [739, 335] width 30 height 10
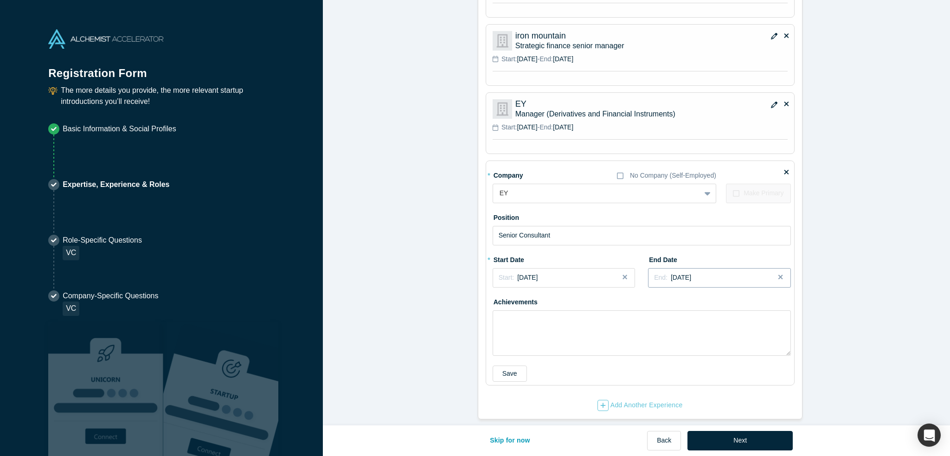
click at [684, 268] on button "End: [DATE]" at bounding box center [719, 277] width 142 height 19
click at [698, 299] on div "2022" at bounding box center [738, 304] width 101 height 19
click at [689, 300] on button "Previous Year" at bounding box center [691, 303] width 9 height 9
click at [728, 330] on div "May" at bounding box center [739, 335] width 30 height 10
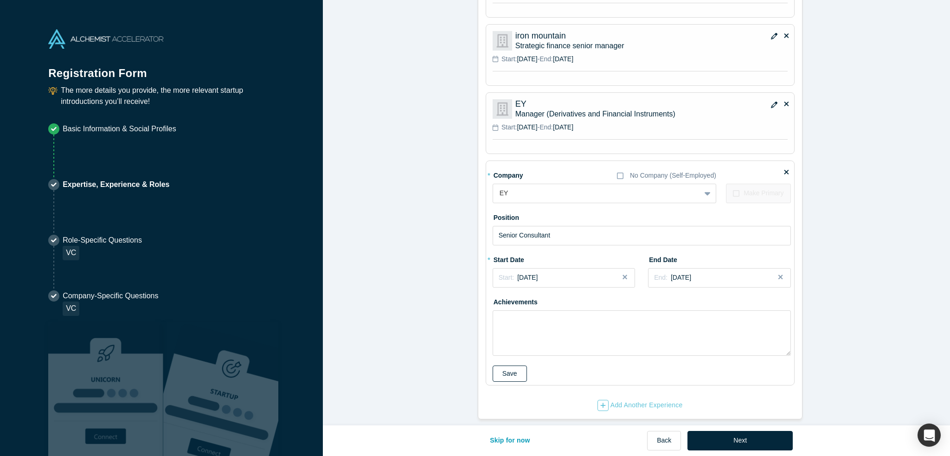
click at [505, 368] on button "Save" at bounding box center [510, 374] width 34 height 16
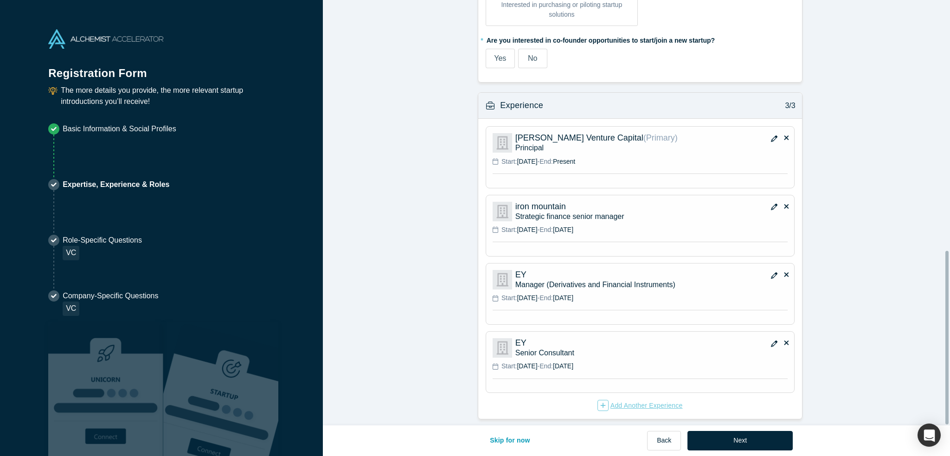
click at [617, 401] on div "Add Another Experience" at bounding box center [640, 405] width 85 height 11
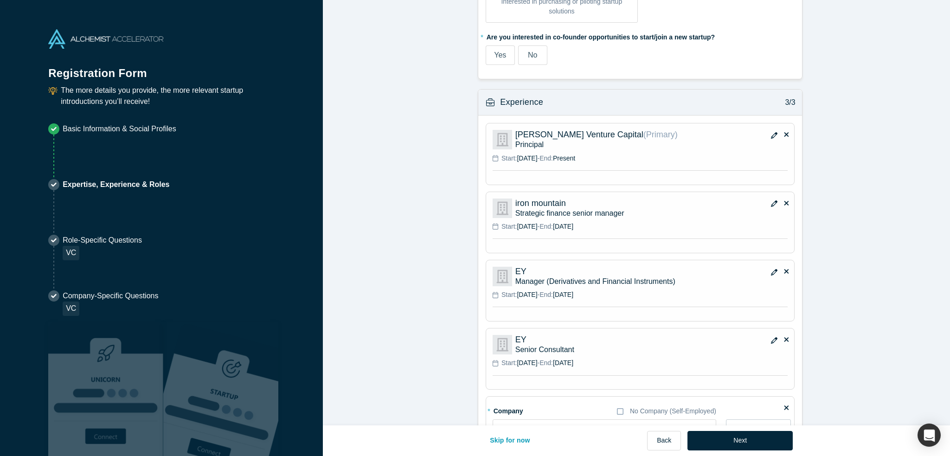
scroll to position [703, 0]
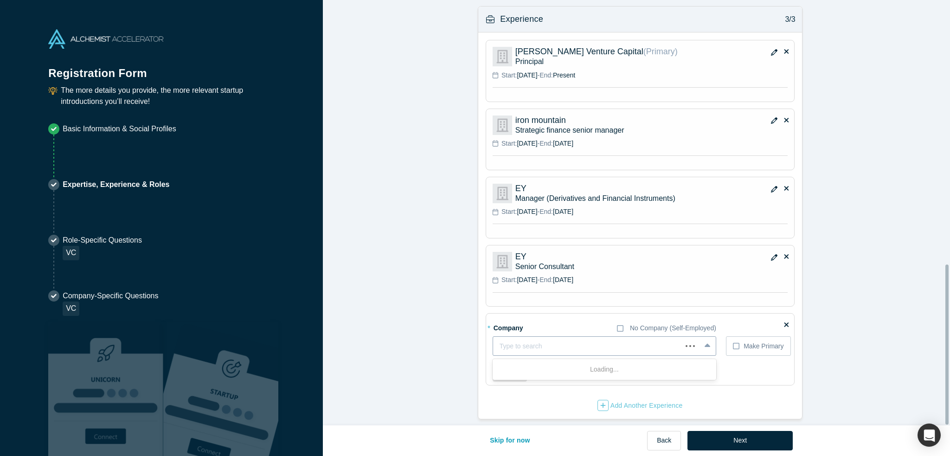
click at [533, 341] on div at bounding box center [588, 347] width 176 height 12
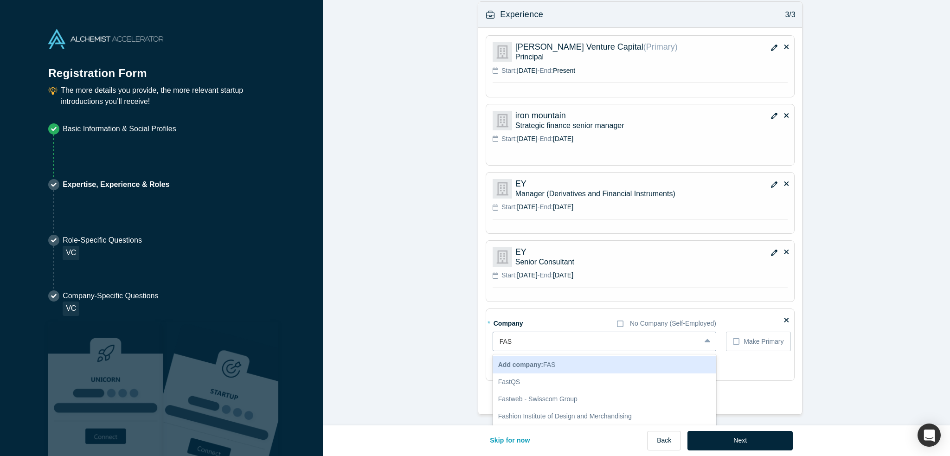
type input "FASB"
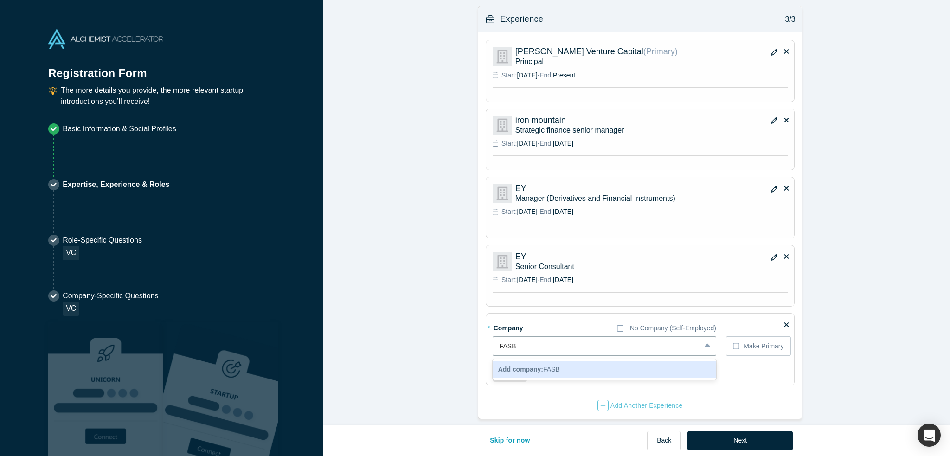
click at [523, 366] on b "Add company:" at bounding box center [520, 369] width 45 height 7
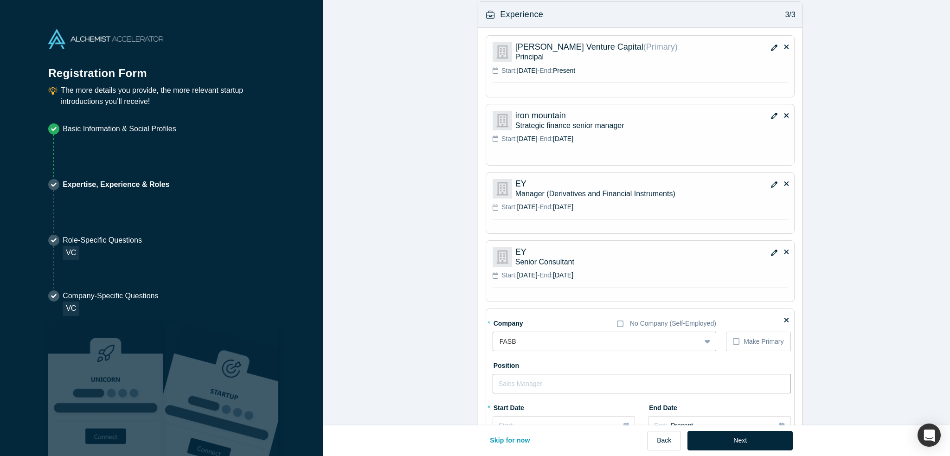
click at [512, 379] on input "text" at bounding box center [642, 383] width 298 height 19
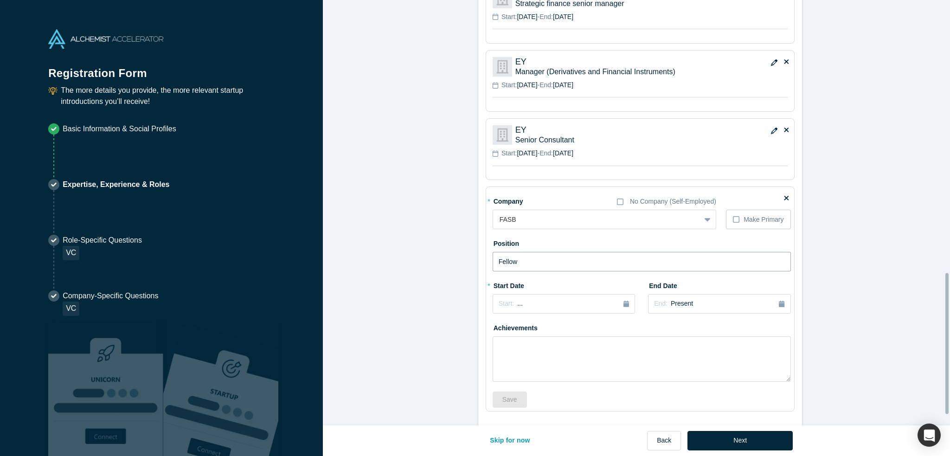
scroll to position [827, 0]
type input "Fellow"
click at [572, 304] on div "Start: ..." at bounding box center [564, 302] width 130 height 10
click at [499, 326] on div "2025" at bounding box center [543, 327] width 101 height 19
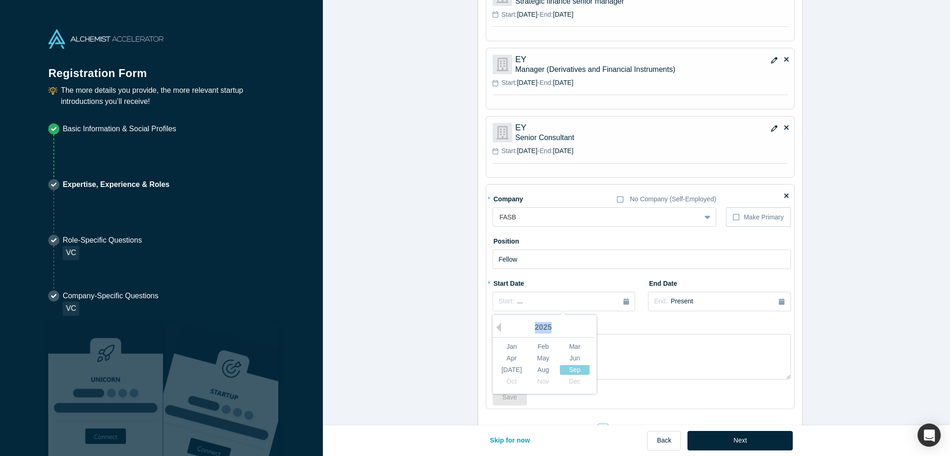
click at [499, 326] on div "2025" at bounding box center [543, 327] width 101 height 19
click at [494, 326] on button "Previous Year" at bounding box center [496, 327] width 9 height 9
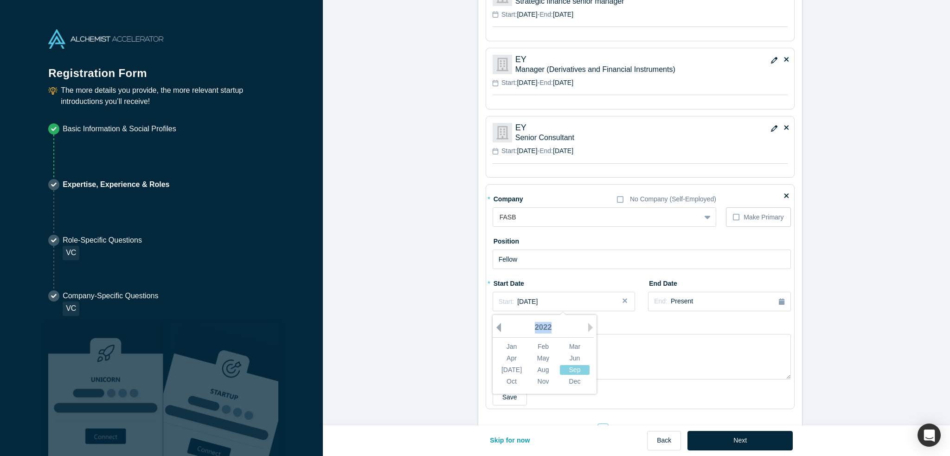
click at [494, 326] on button "Previous Year" at bounding box center [496, 327] width 9 height 9
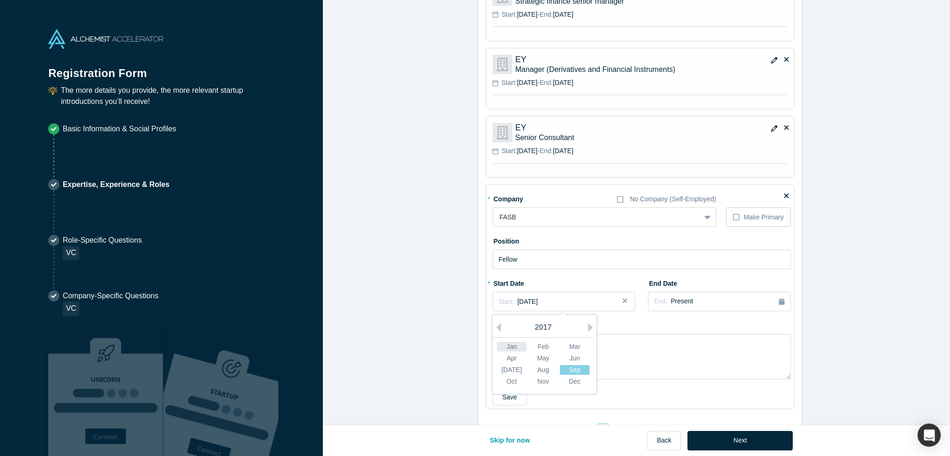
click at [505, 342] on div "Jan" at bounding box center [512, 347] width 30 height 10
click at [691, 307] on button "End: Present" at bounding box center [719, 301] width 142 height 19
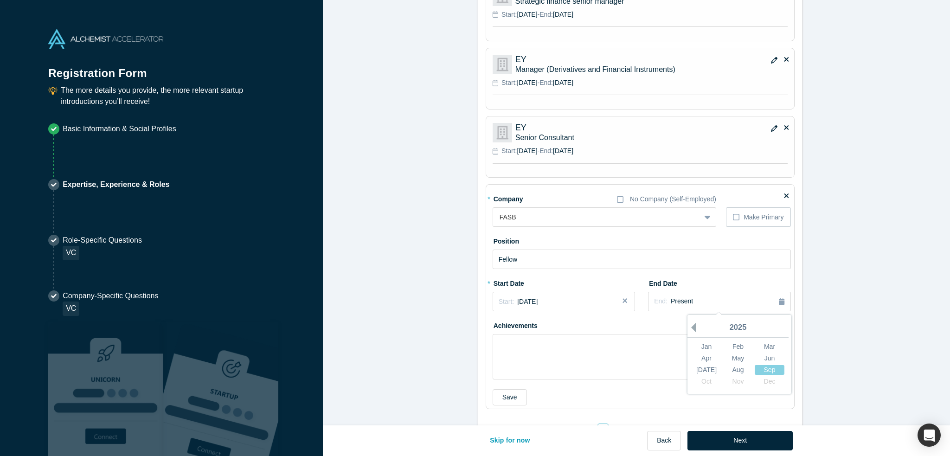
click at [688, 326] on button "Previous Year" at bounding box center [691, 327] width 9 height 9
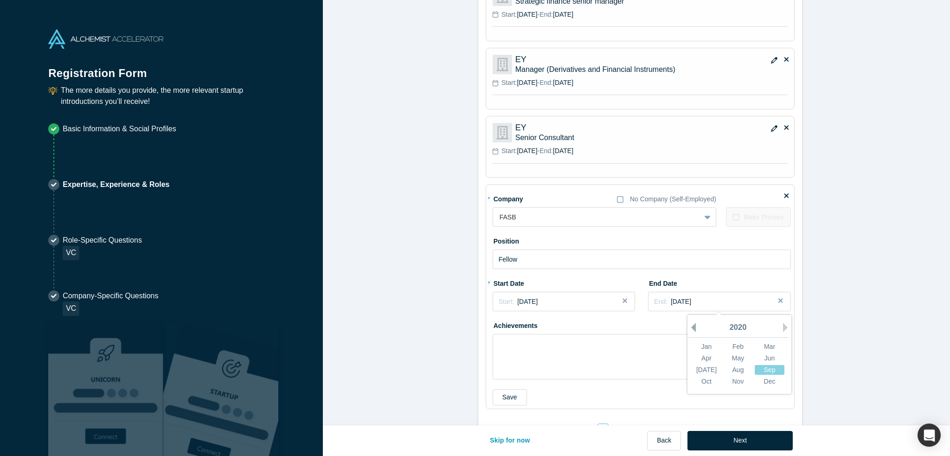
click at [688, 326] on button "Previous Year" at bounding box center [691, 327] width 9 height 9
click at [704, 346] on div "Jan" at bounding box center [707, 347] width 30 height 10
click at [678, 306] on button "End: [DATE]" at bounding box center [719, 301] width 142 height 19
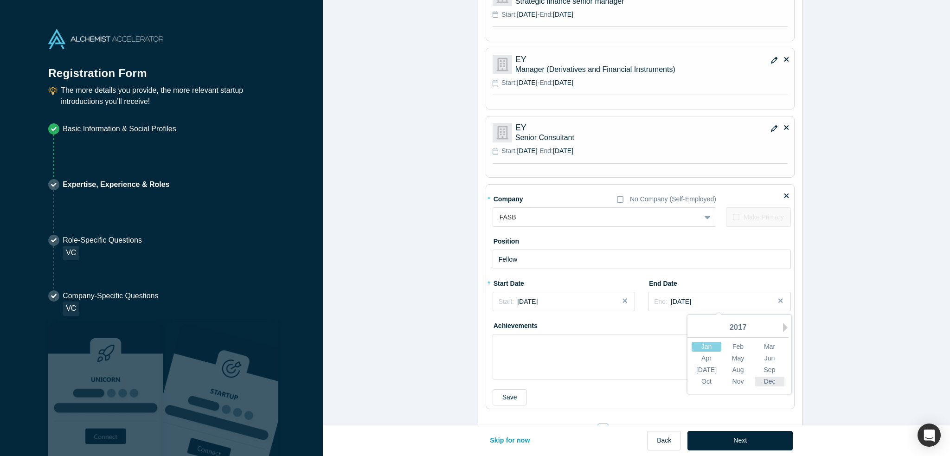
click at [770, 382] on div "Dec" at bounding box center [770, 382] width 30 height 10
click at [751, 306] on button "End: [DATE]" at bounding box center [719, 301] width 142 height 19
click at [785, 324] on button "Next Year" at bounding box center [787, 327] width 9 height 9
click at [710, 346] on div "Jan" at bounding box center [707, 347] width 30 height 10
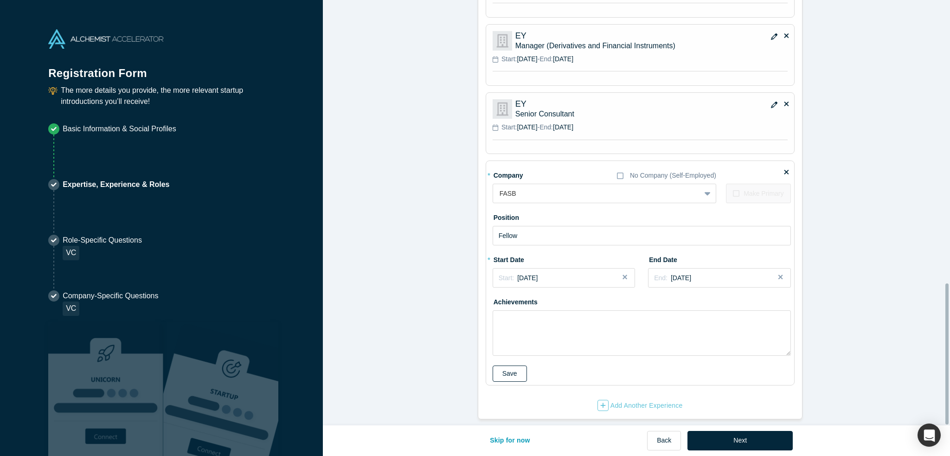
click at [502, 366] on button "Save" at bounding box center [510, 374] width 34 height 16
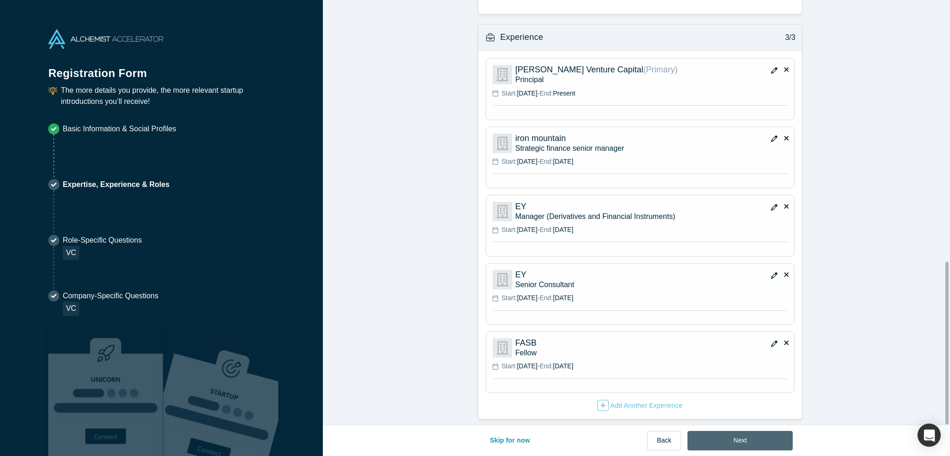
click at [764, 442] on button "Next" at bounding box center [740, 440] width 105 height 19
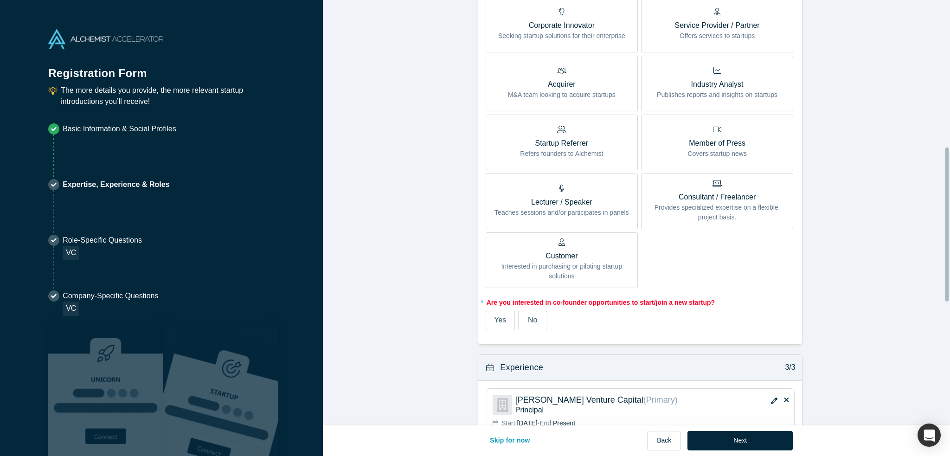
scroll to position [421, 0]
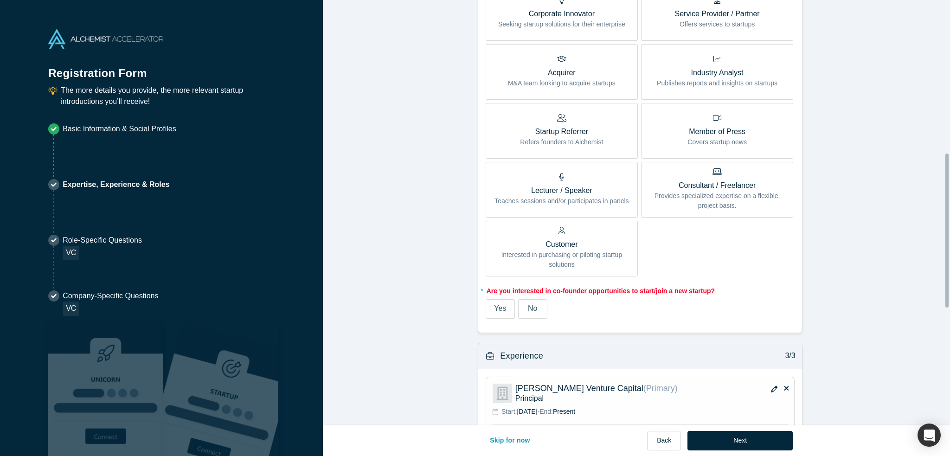
click at [534, 309] on label "No" at bounding box center [532, 308] width 29 height 19
click at [0, 0] on input "No" at bounding box center [0, 0] width 0 height 0
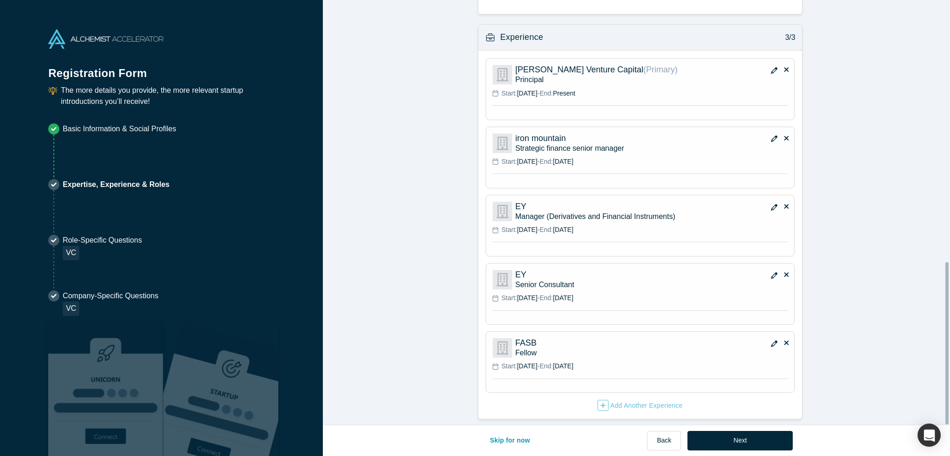
scroll to position [685, 0]
click at [709, 436] on button "Next" at bounding box center [740, 440] width 105 height 19
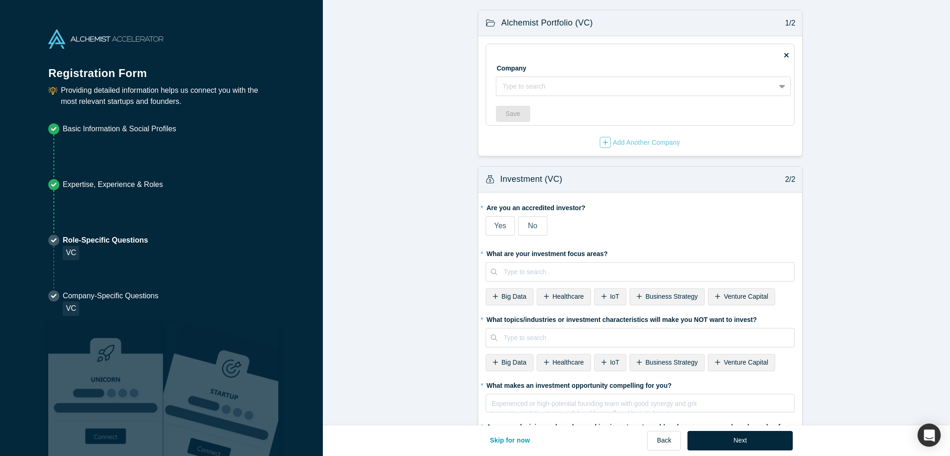
click at [503, 221] on label "Yes" at bounding box center [500, 225] width 29 height 19
click at [0, 0] on input "Yes" at bounding box center [0, 0] width 0 height 0
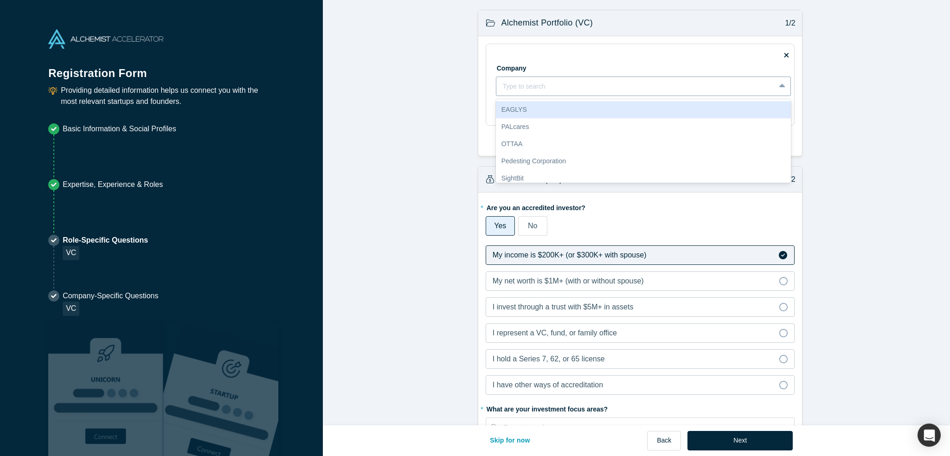
click at [527, 90] on div at bounding box center [636, 87] width 266 height 12
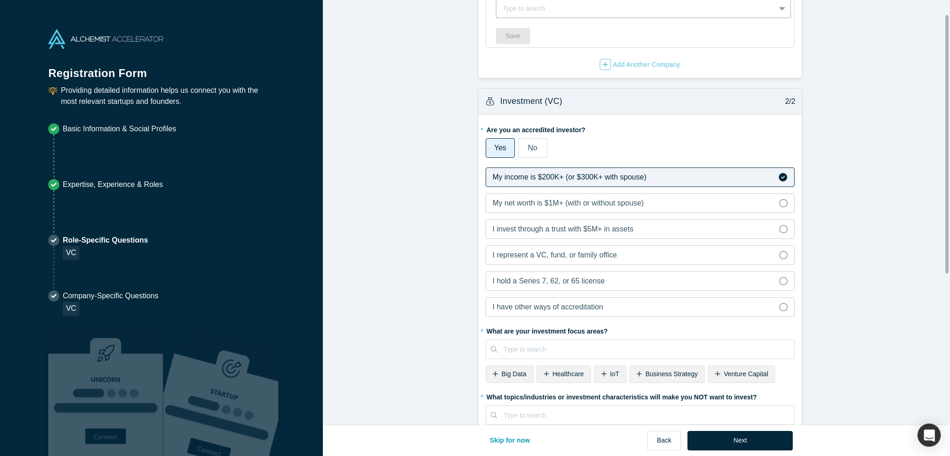
scroll to position [80, 0]
click at [511, 256] on span "I represent a VC, fund, or family office" at bounding box center [555, 253] width 124 height 8
click at [0, 0] on input "I represent a VC, fund, or family office" at bounding box center [0, 0] width 0 height 0
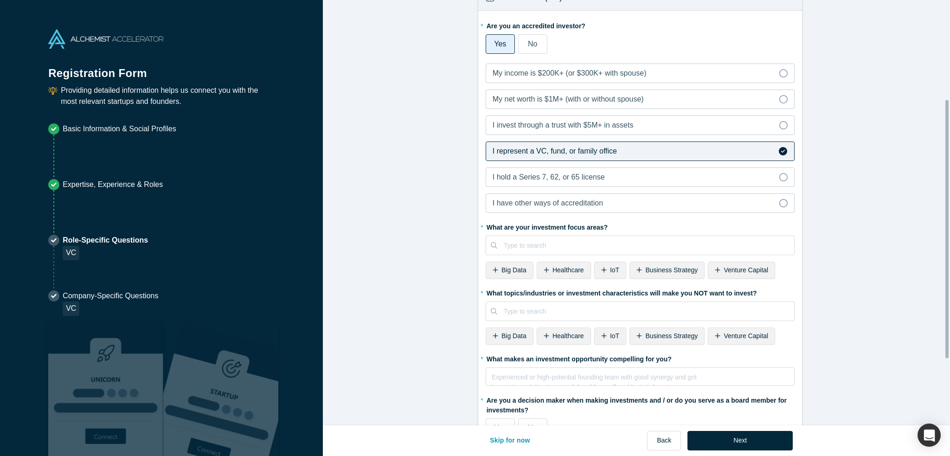
scroll to position [185, 0]
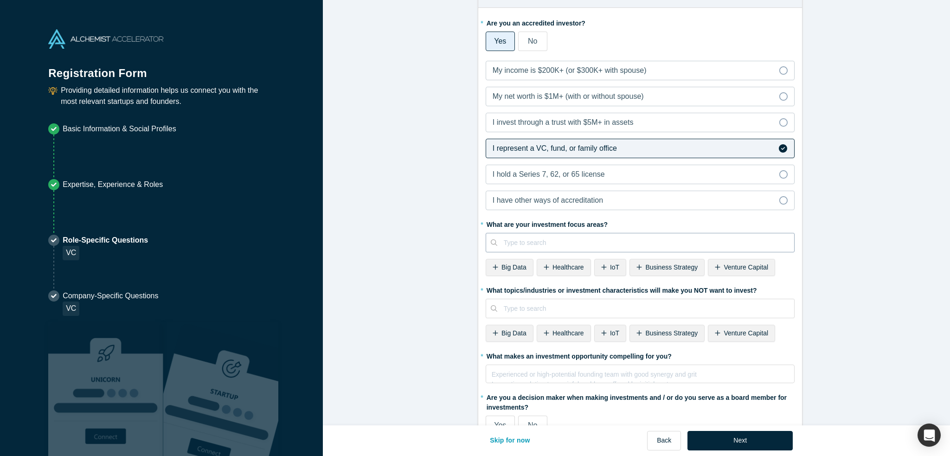
click at [550, 242] on div at bounding box center [646, 243] width 284 height 12
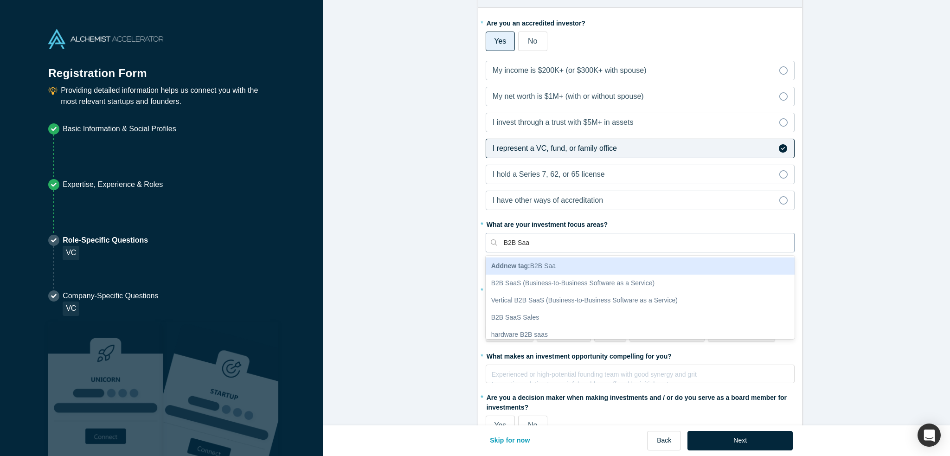
type input "B2B SaaS"
click at [538, 263] on div "B2B SaaS" at bounding box center [640, 266] width 309 height 17
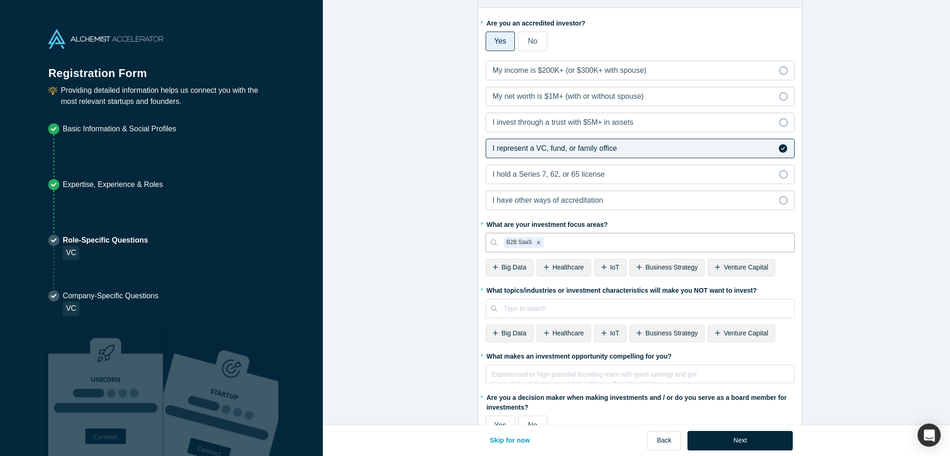
click at [440, 294] on form "Alchemist Portfolio (VC) 1/2 Company Type to search To pick up a draggable item…" at bounding box center [640, 163] width 634 height 677
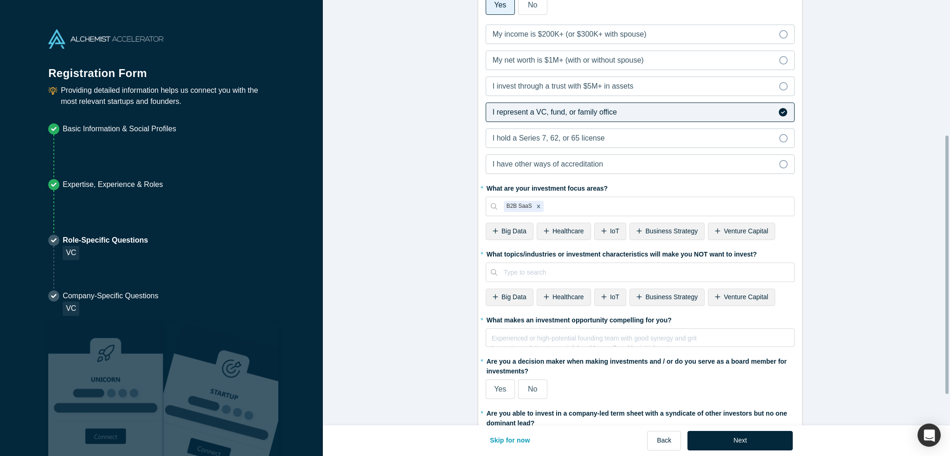
scroll to position [222, 0]
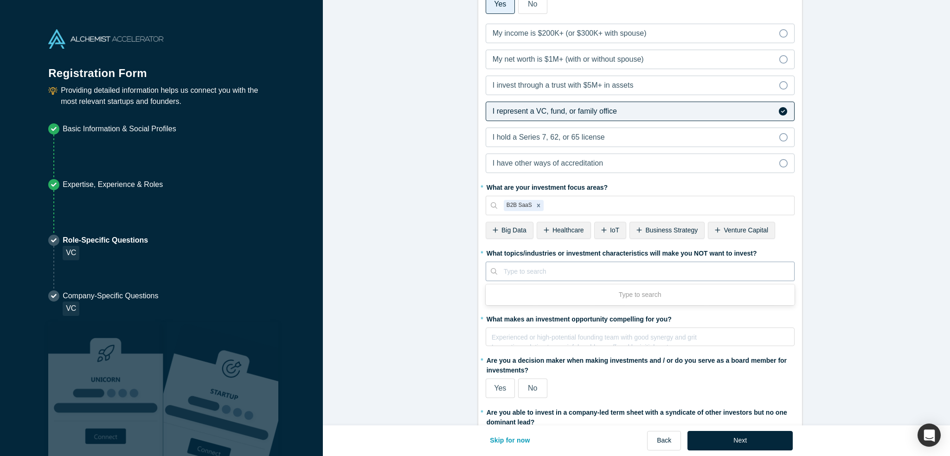
click at [504, 273] on div at bounding box center [646, 272] width 284 height 12
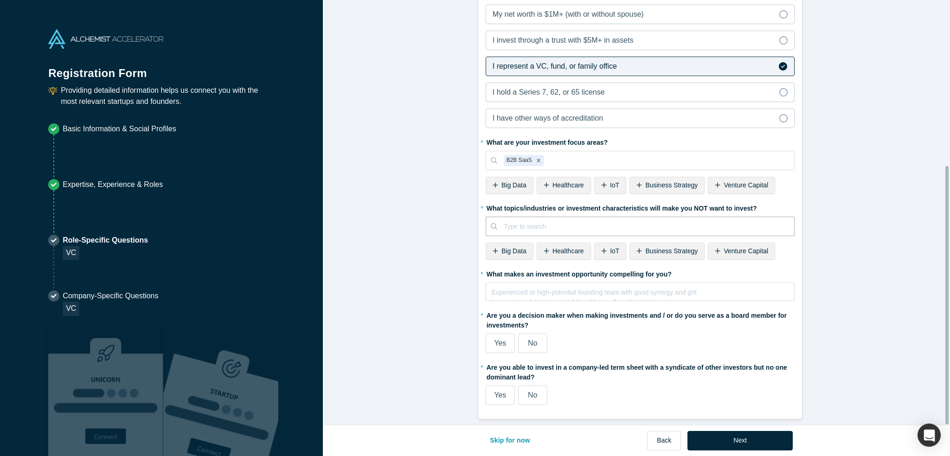
scroll to position [272, 0]
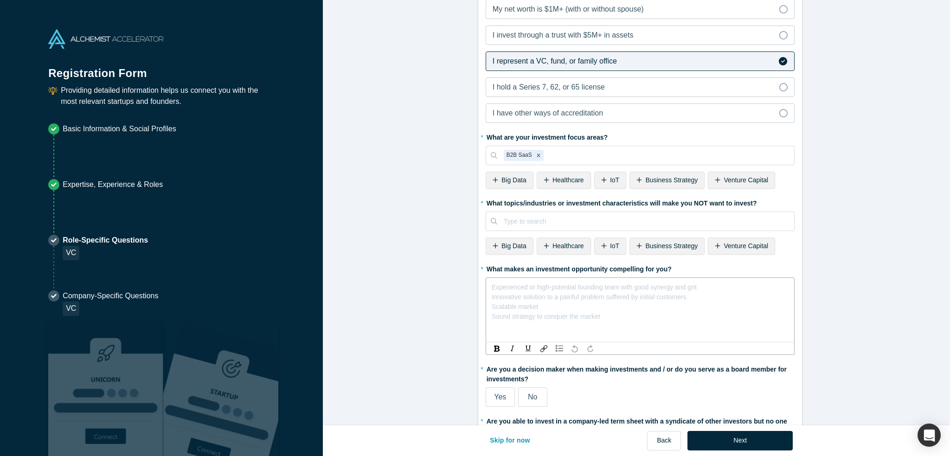
click at [497, 284] on div "rdw-editor" at bounding box center [640, 286] width 297 height 10
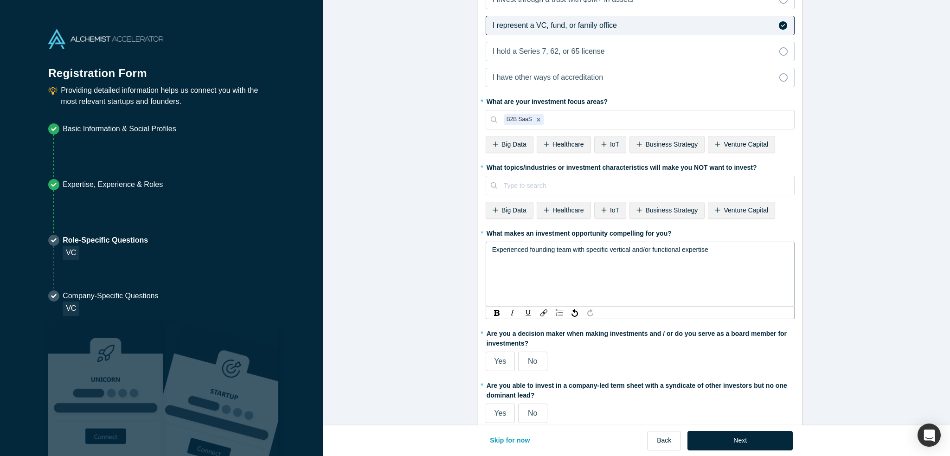
click at [536, 352] on label "No" at bounding box center [532, 361] width 29 height 19
click at [0, 0] on input "No" at bounding box center [0, 0] width 0 height 0
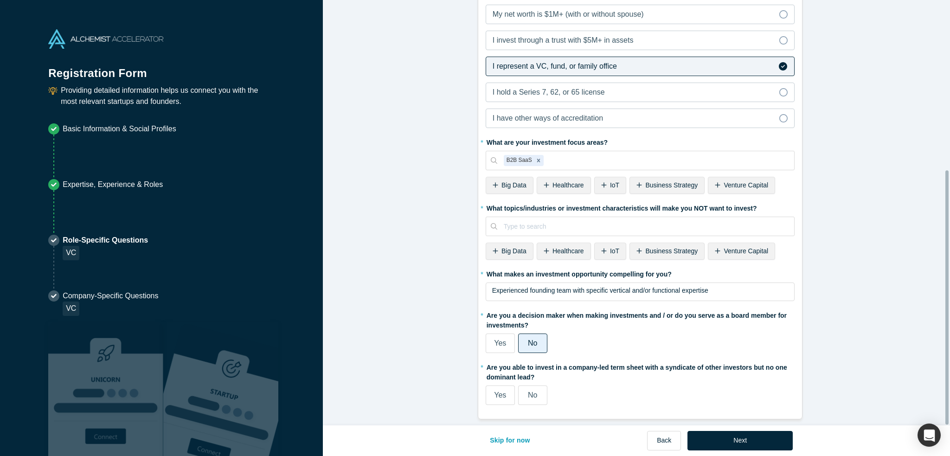
scroll to position [272, 0]
click at [499, 391] on span "Yes" at bounding box center [500, 395] width 12 height 8
click at [0, 0] on input "Yes" at bounding box center [0, 0] width 0 height 0
click at [739, 437] on button "Next" at bounding box center [740, 440] width 105 height 19
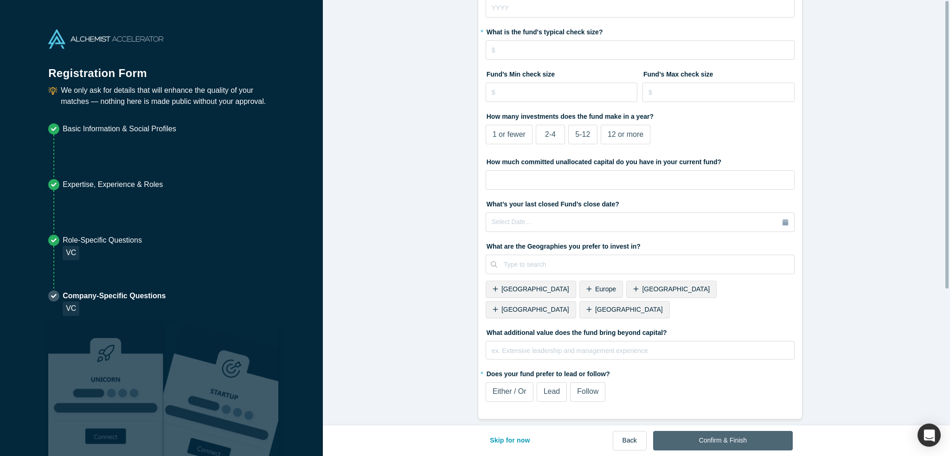
scroll to position [0, 0]
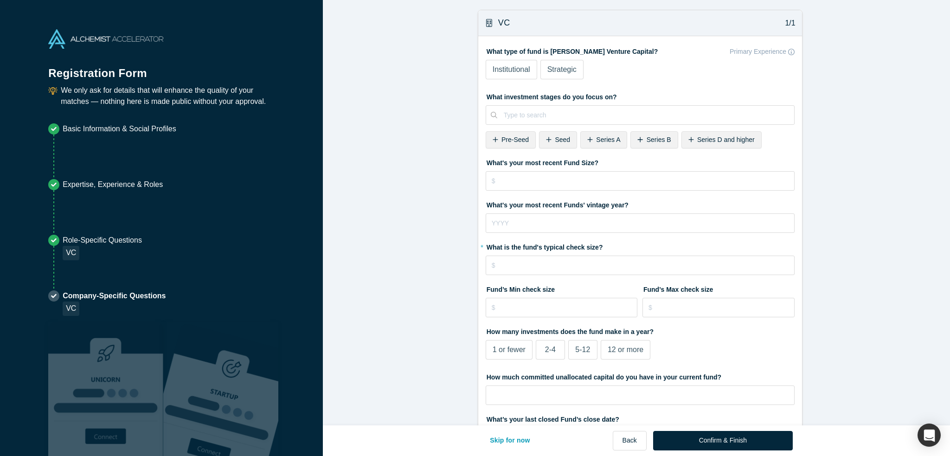
click at [502, 141] on span "Pre-Seed" at bounding box center [515, 139] width 27 height 7
click at [497, 183] on input "tel" at bounding box center [640, 180] width 309 height 19
type input "$25,000,000"
click at [505, 217] on input "tel" at bounding box center [640, 222] width 309 height 19
type input "2025"
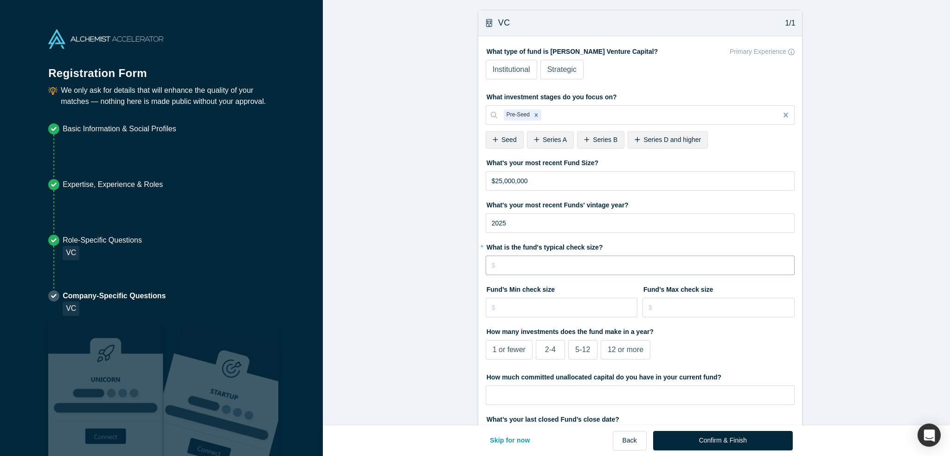
click at [507, 264] on input "tel" at bounding box center [640, 265] width 309 height 19
type input "$8"
type input "$600,000"
click at [511, 310] on input "tel" at bounding box center [562, 307] width 152 height 19
type input "$2"
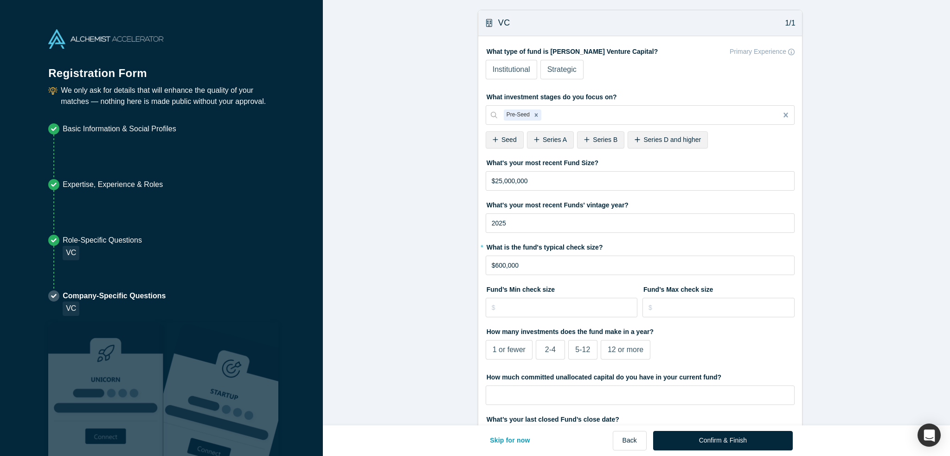
click at [416, 322] on form "VC 1/1 What type of fund is [PERSON_NAME] Venture Capital? Primary Experience I…" at bounding box center [640, 322] width 634 height 625
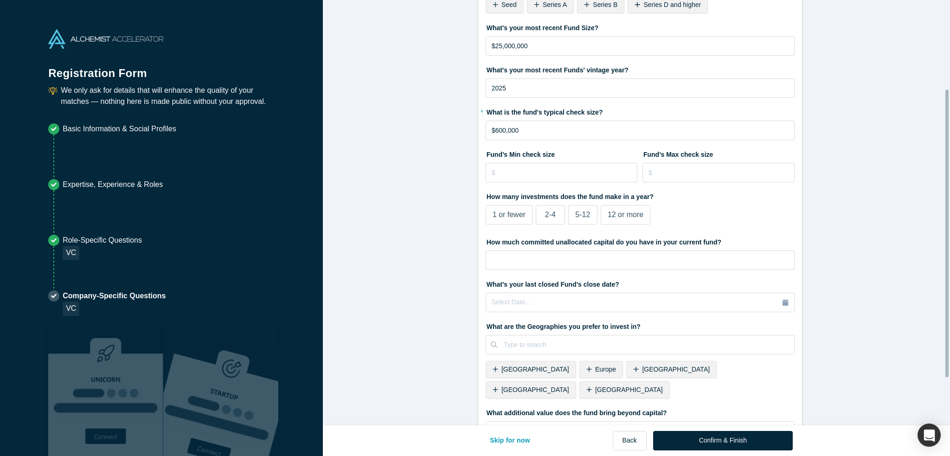
scroll to position [130, 0]
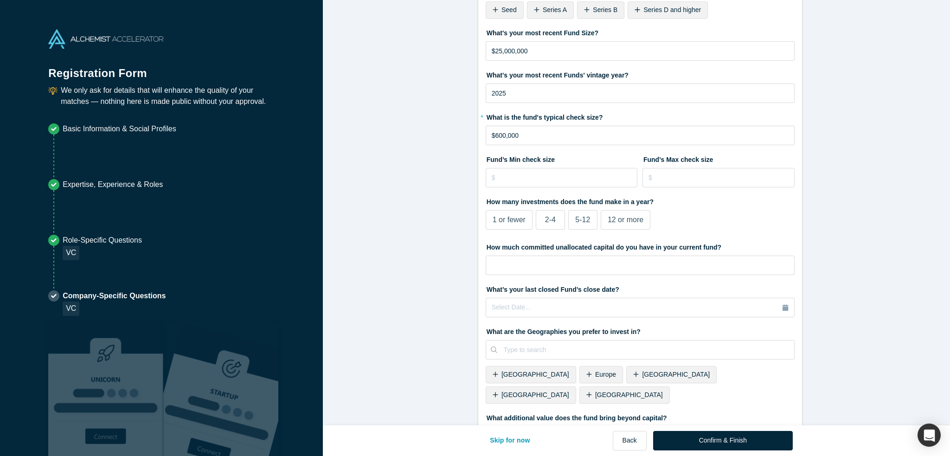
click at [613, 223] on span "12 or more" at bounding box center [626, 220] width 36 height 8
click at [0, 0] on input "12 or more" at bounding box center [0, 0] width 0 height 0
click at [546, 217] on span "2-4" at bounding box center [550, 220] width 11 height 8
click at [0, 0] on input "2-4" at bounding box center [0, 0] width 0 height 0
click at [576, 269] on input "tel" at bounding box center [640, 265] width 309 height 19
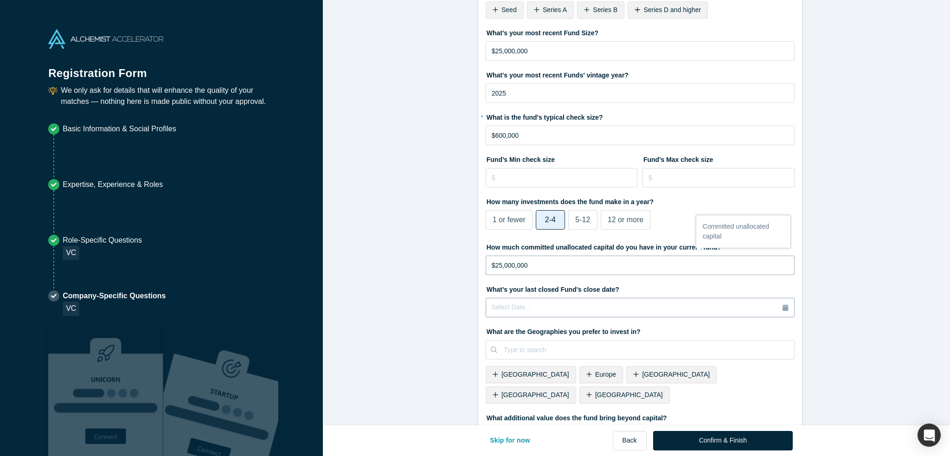
type input "$25,000,000"
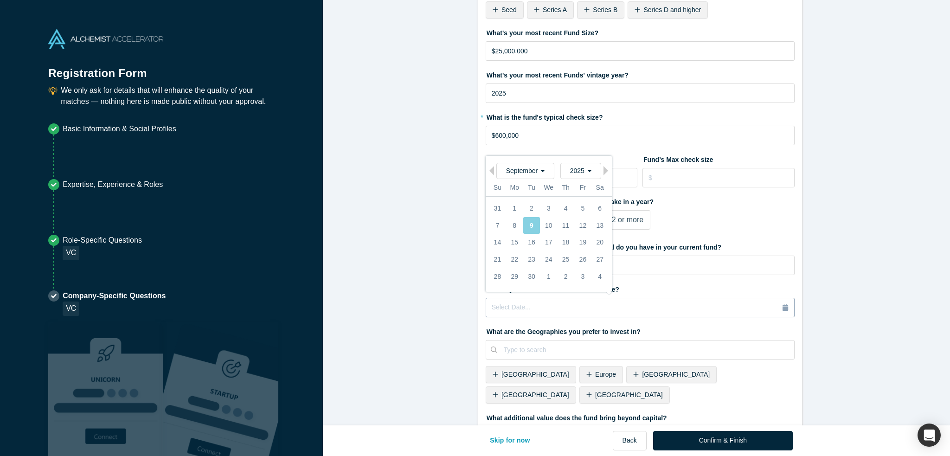
click at [570, 310] on div "Select Date..." at bounding box center [640, 308] width 297 height 10
click at [479, 310] on div "What type of fund is [PERSON_NAME] Venture Capital? Primary Experience Institut…" at bounding box center [640, 205] width 324 height 598
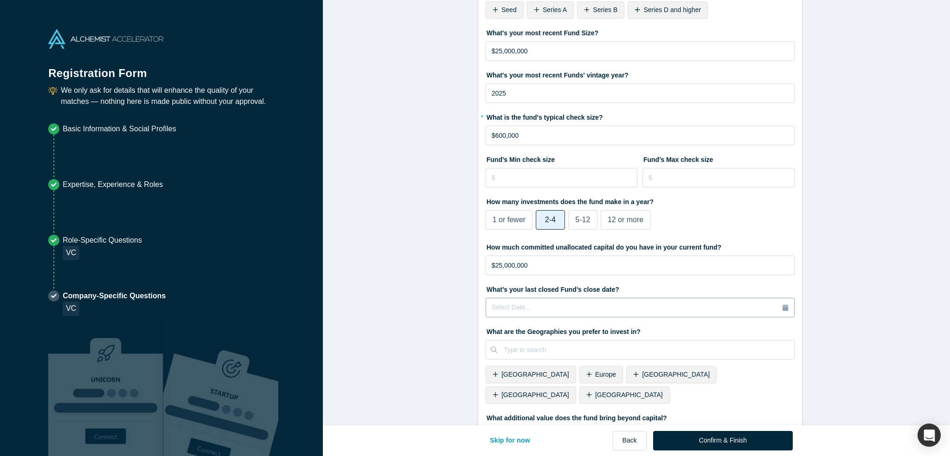
click at [516, 306] on span "Select Date..." at bounding box center [511, 307] width 39 height 7
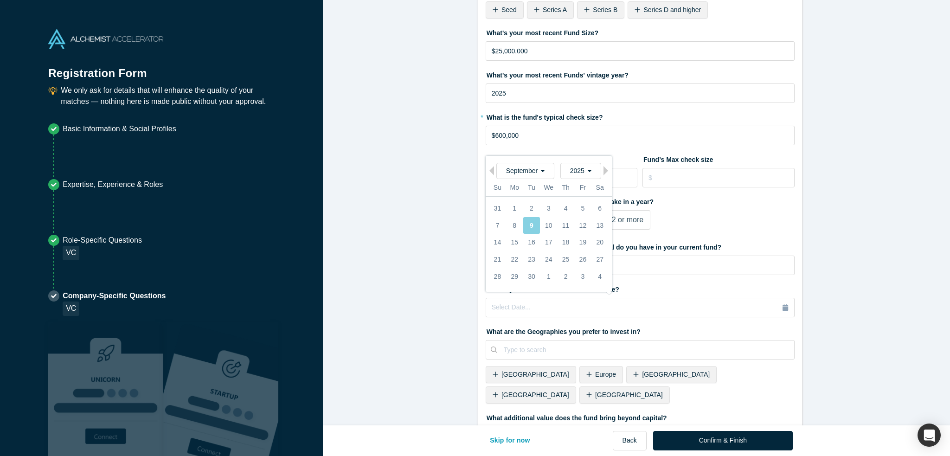
click at [491, 171] on div "[DATE]" at bounding box center [549, 171] width 126 height 16
click at [524, 171] on span "September" at bounding box center [525, 170] width 39 height 7
click at [538, 187] on div "January" at bounding box center [557, 184] width 81 height 16
click at [566, 175] on div "2025" at bounding box center [576, 171] width 41 height 16
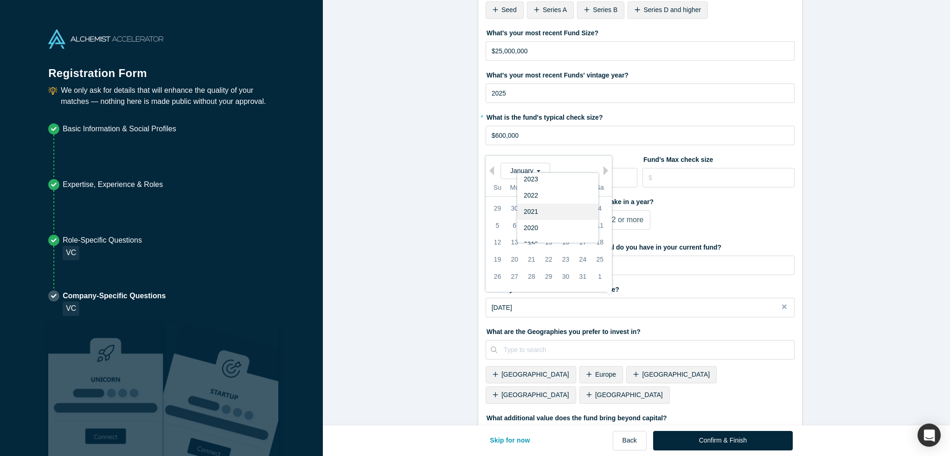
click at [548, 207] on div "2021" at bounding box center [557, 212] width 81 height 16
click at [524, 170] on span "January" at bounding box center [525, 170] width 30 height 7
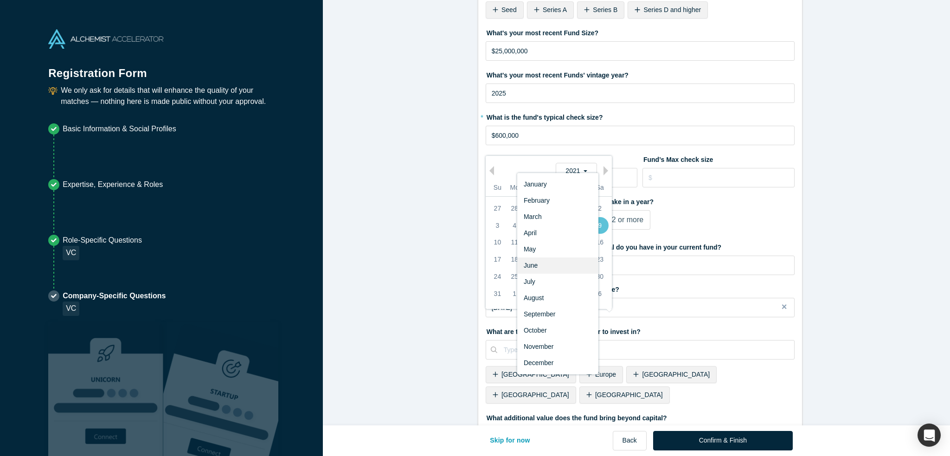
click at [536, 269] on div "June" at bounding box center [557, 266] width 81 height 16
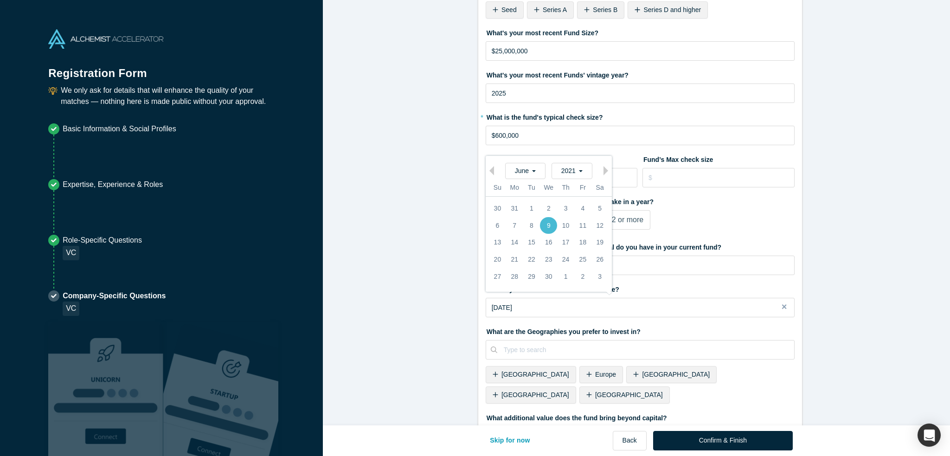
click at [546, 225] on div "9" at bounding box center [548, 225] width 17 height 17
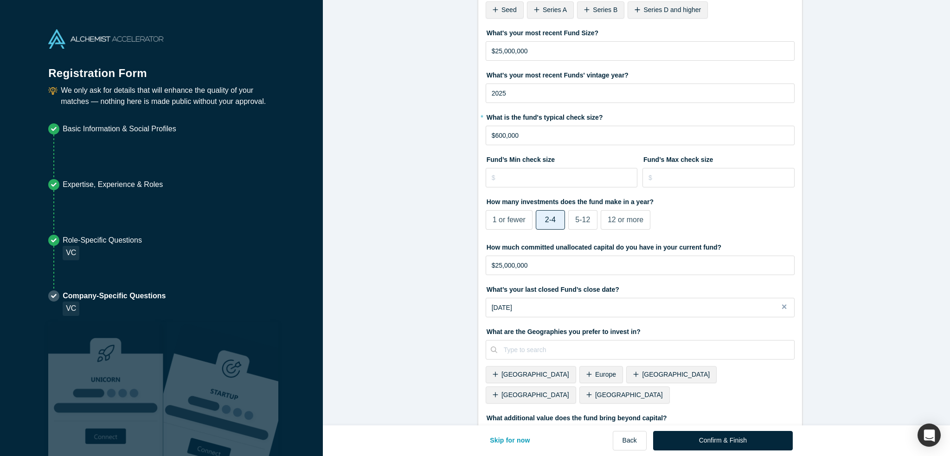
scroll to position [188, 0]
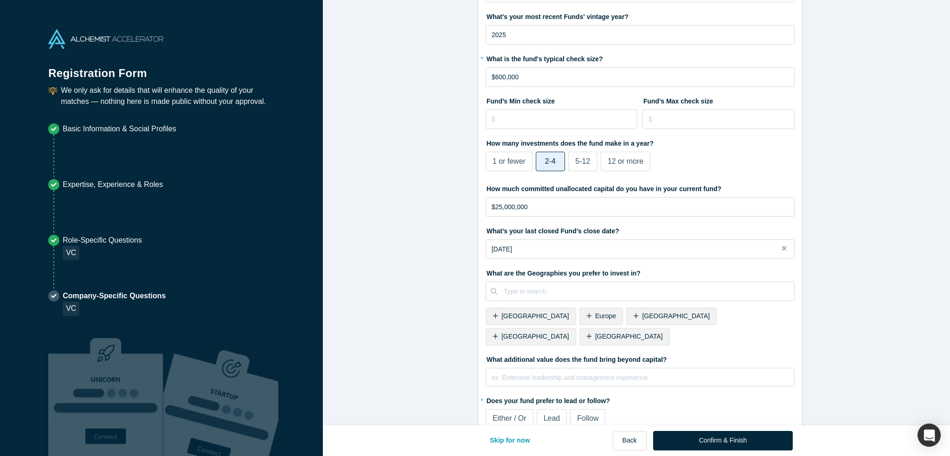
click at [663, 333] on span "[GEOGRAPHIC_DATA]" at bounding box center [629, 336] width 68 height 7
click at [495, 371] on div "ex. Extensive leadership and management experience" at bounding box center [640, 376] width 297 height 10
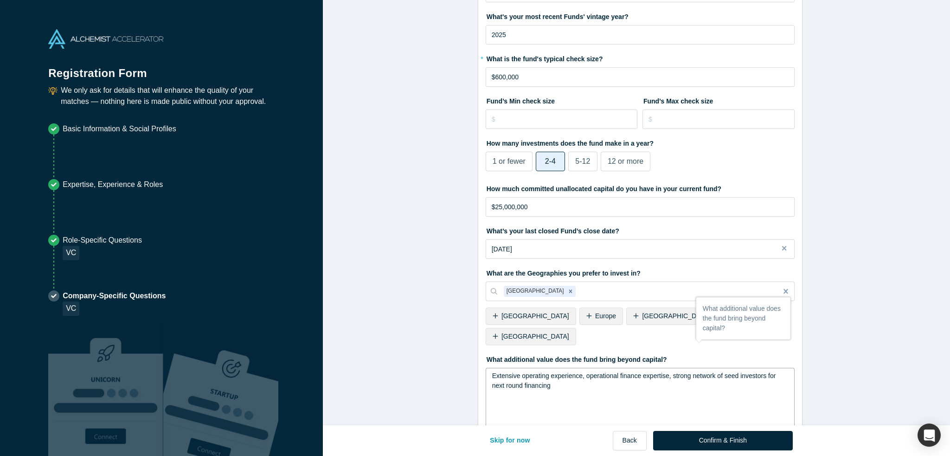
scroll to position [260, 0]
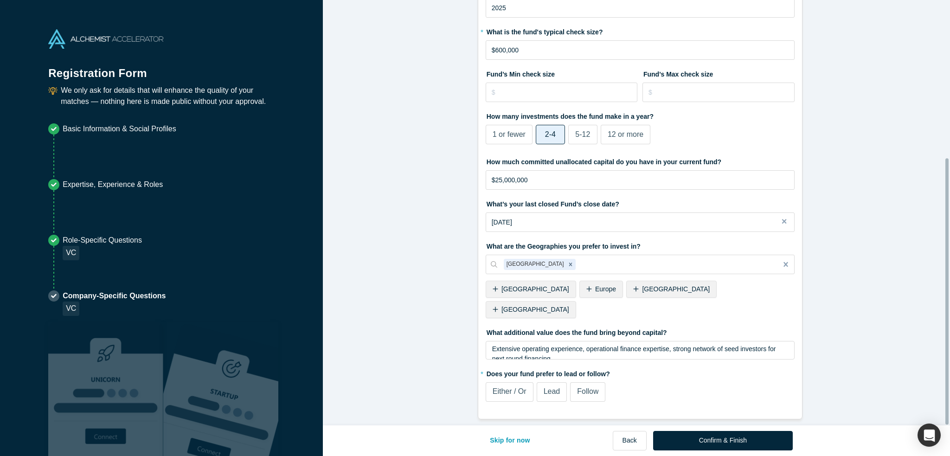
click at [547, 388] on span "Lead" at bounding box center [552, 392] width 17 height 8
click at [0, 0] on input "Lead" at bounding box center [0, 0] width 0 height 0
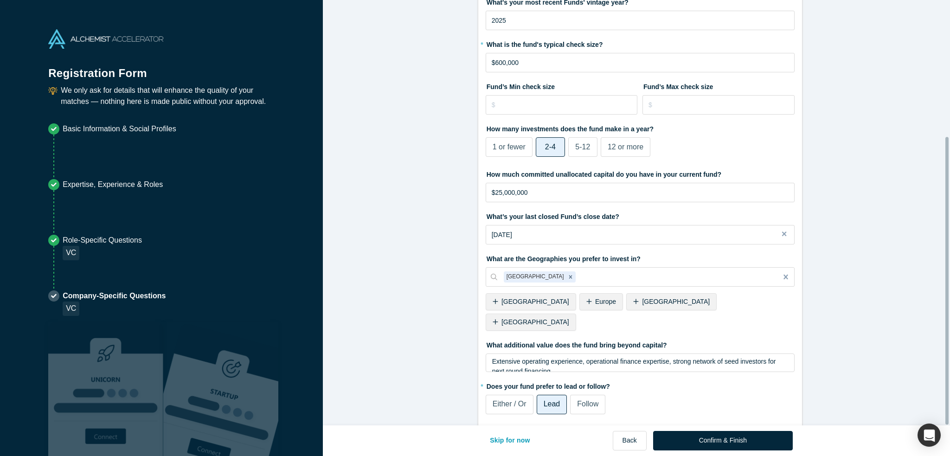
scroll to position [201, 0]
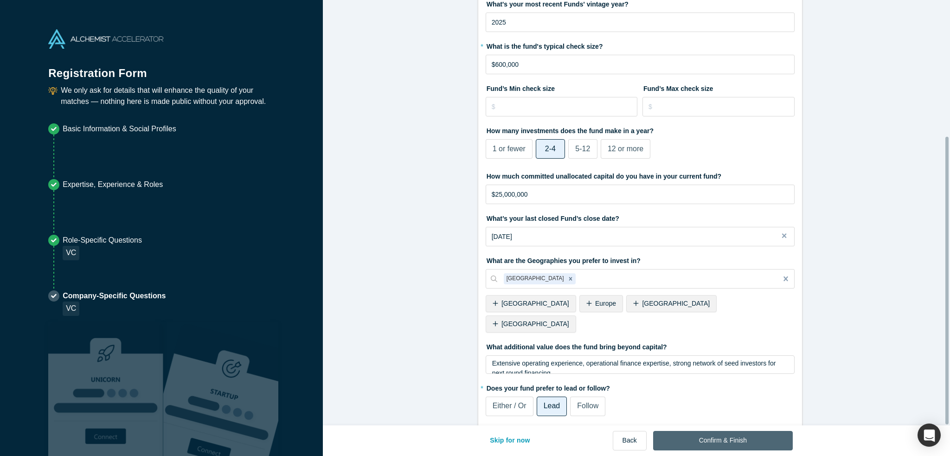
click at [707, 440] on button "Confirm & Finish" at bounding box center [723, 440] width 140 height 19
